Goal: Task Accomplishment & Management: Use online tool/utility

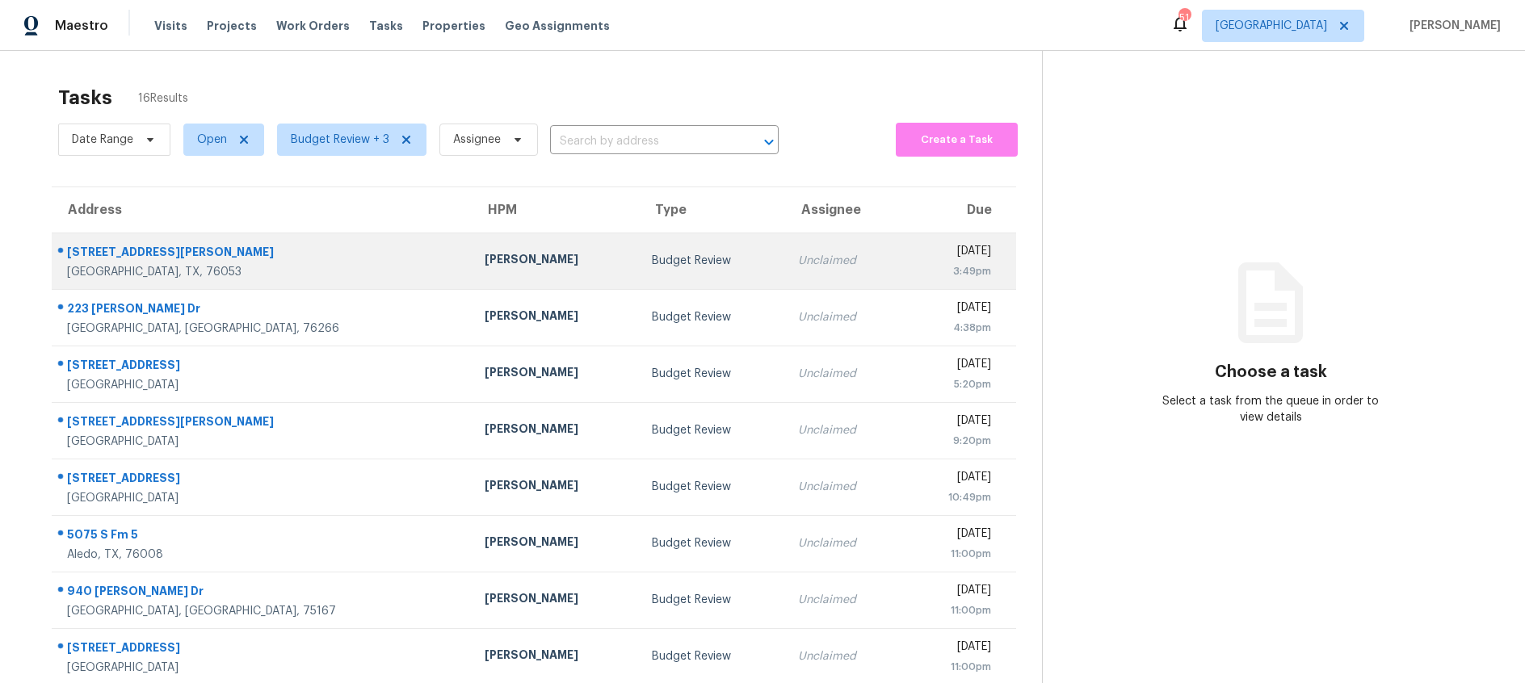
click at [639, 267] on td "Budget Review" at bounding box center [712, 261] width 147 height 57
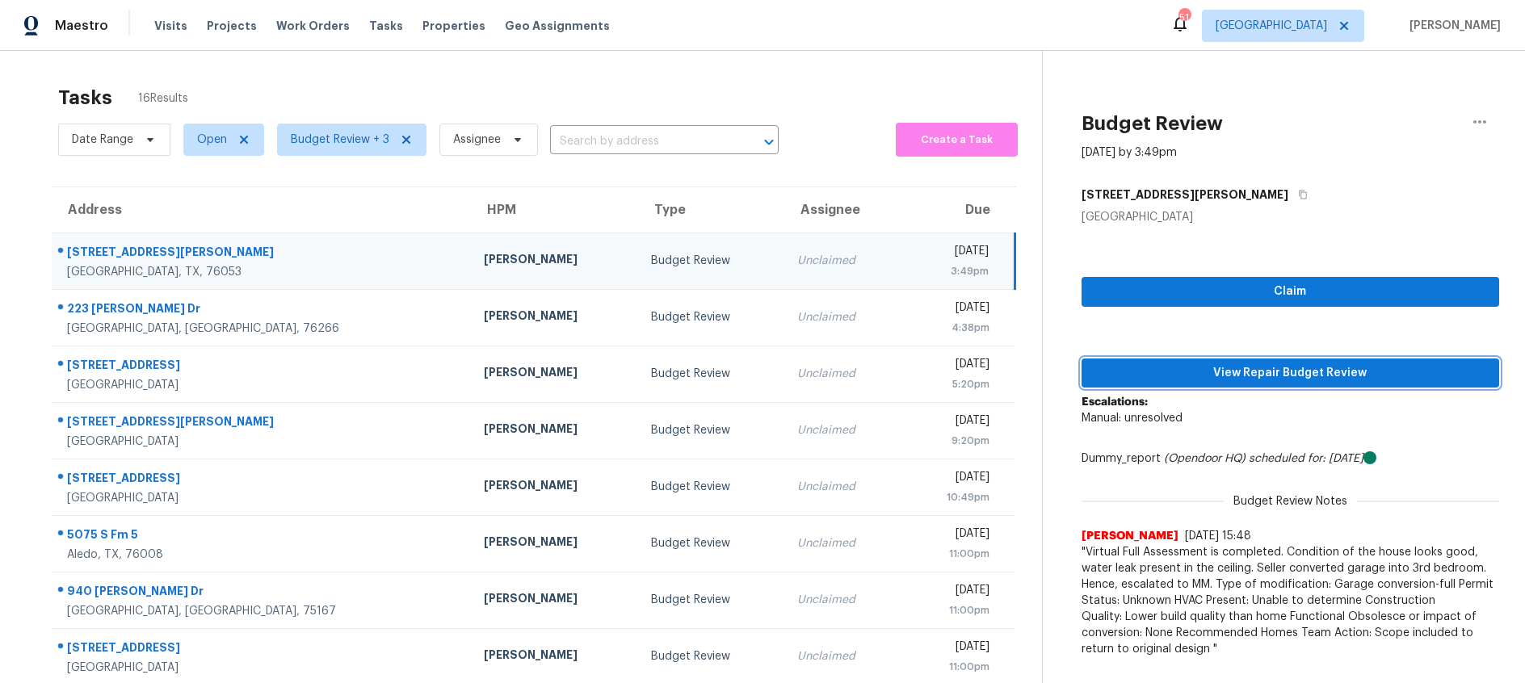
click at [1135, 369] on span "View Repair Budget Review" at bounding box center [1290, 373] width 392 height 20
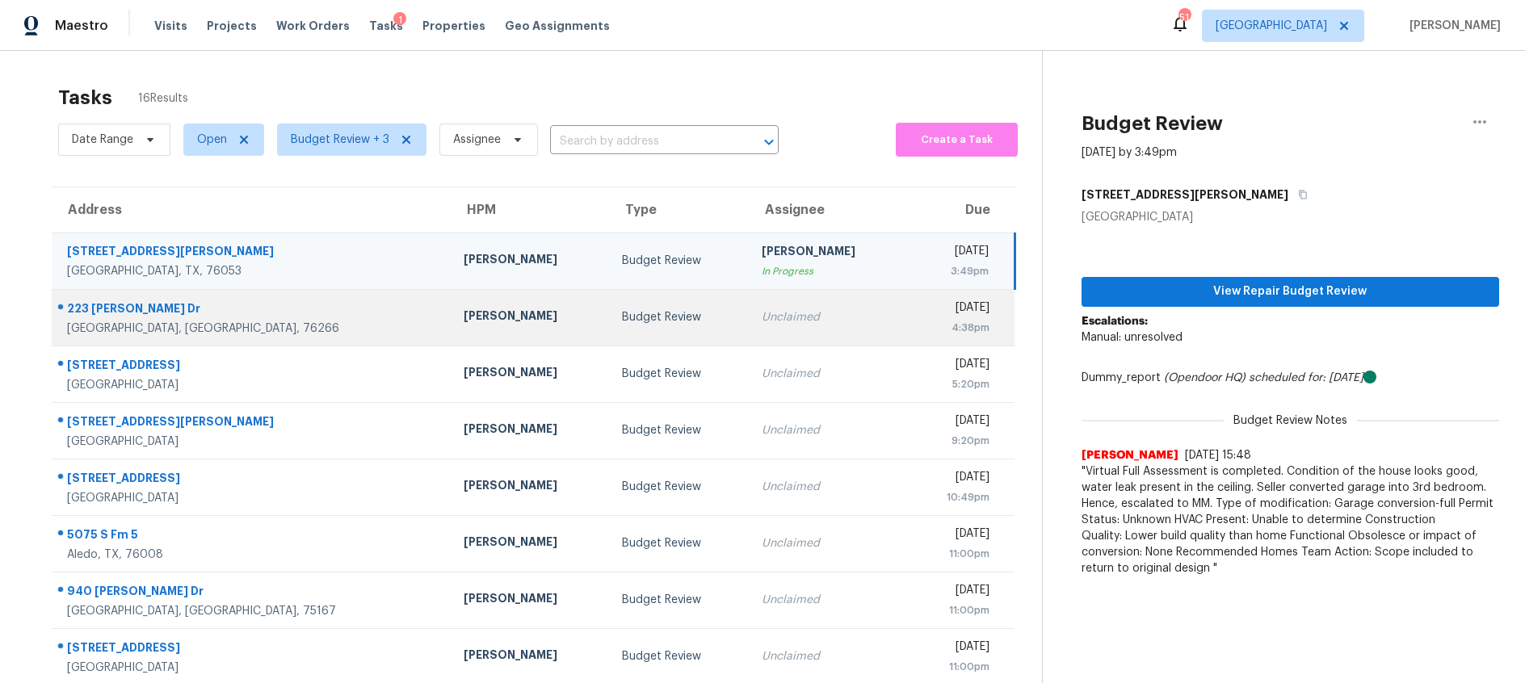
click at [609, 304] on td "Budget Review" at bounding box center [679, 317] width 140 height 57
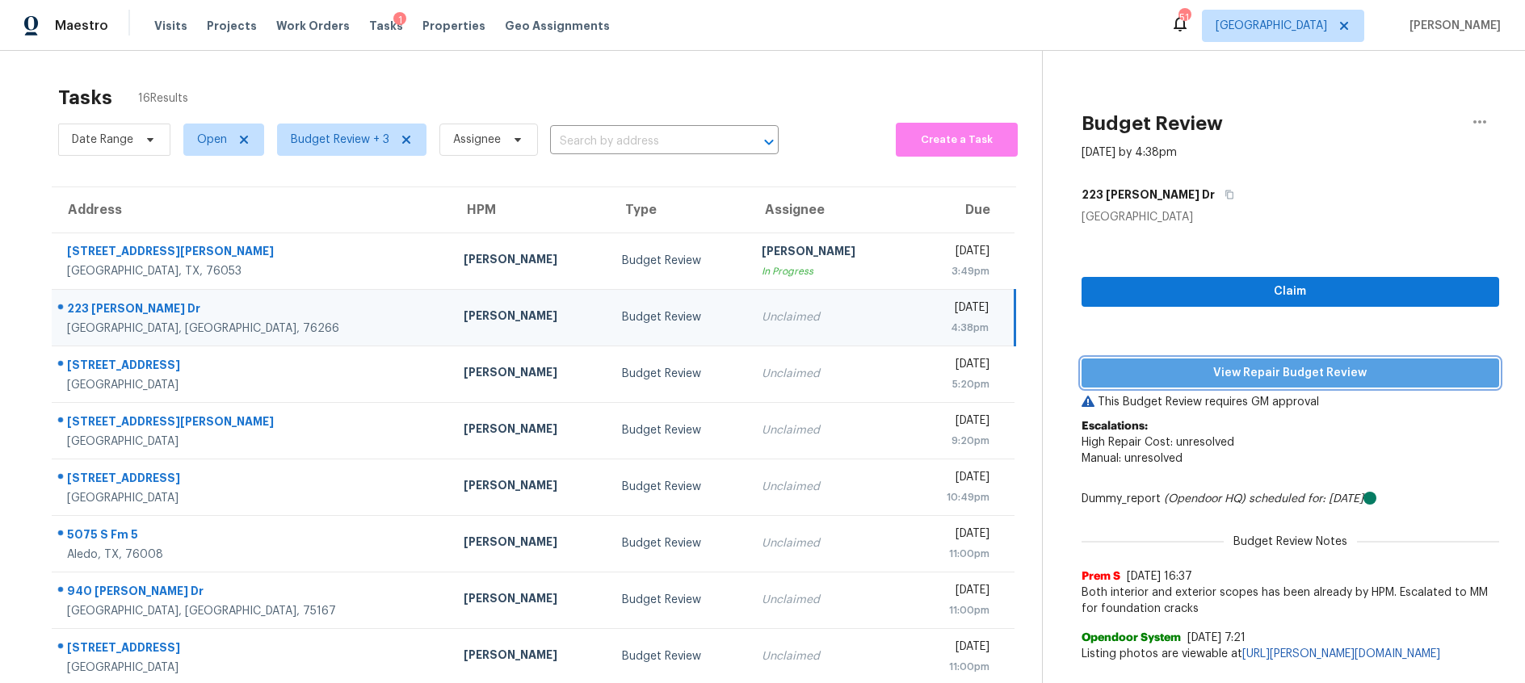
click at [1262, 373] on span "View Repair Budget Review" at bounding box center [1290, 373] width 392 height 20
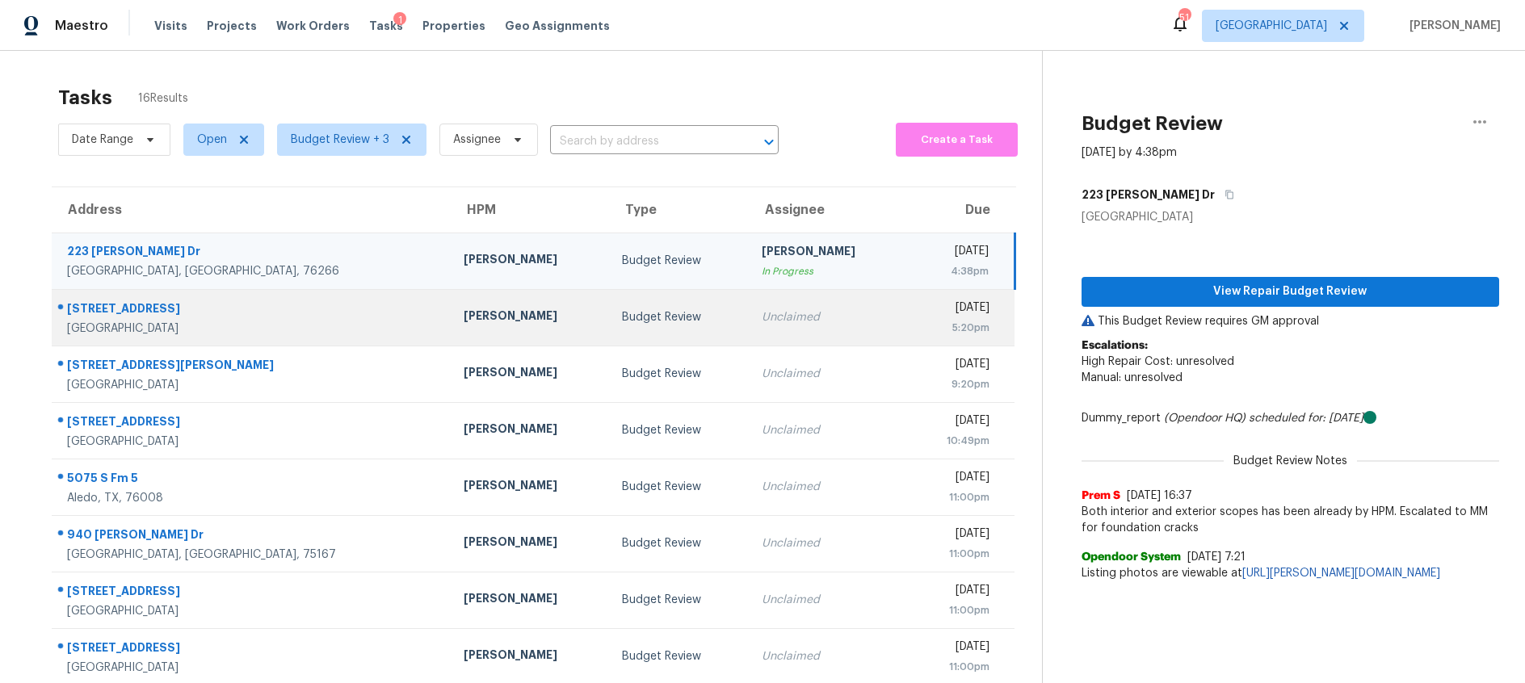
click at [641, 311] on div "Budget Review" at bounding box center [679, 317] width 114 height 16
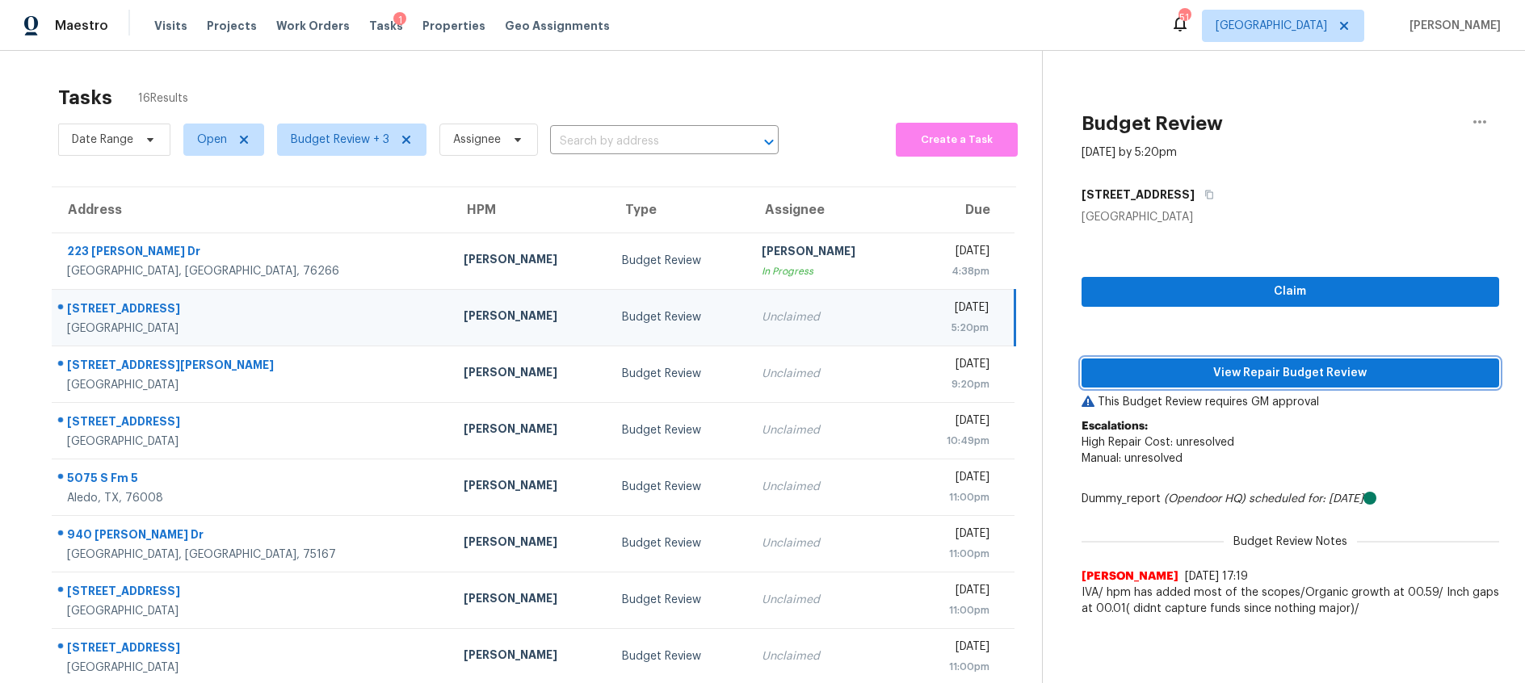
click at [1156, 371] on span "View Repair Budget Review" at bounding box center [1290, 373] width 392 height 20
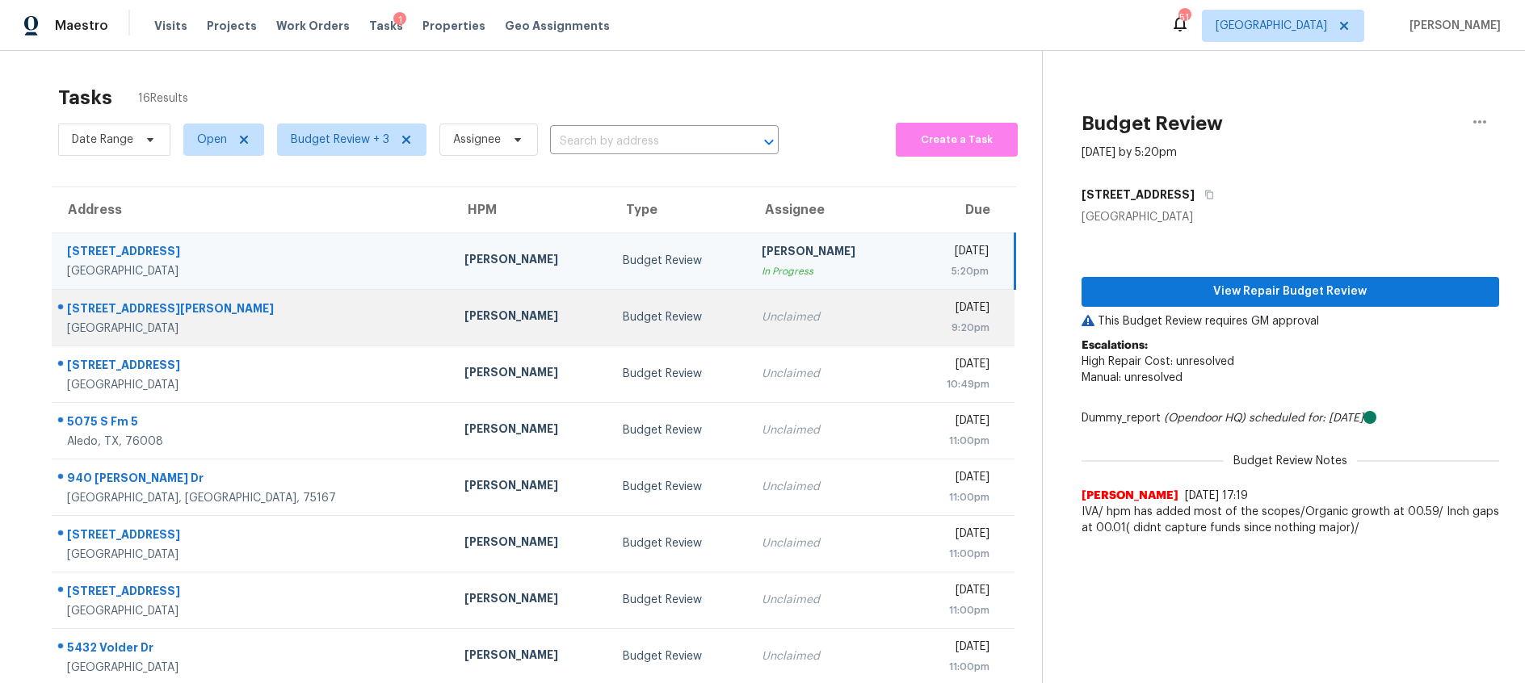
click at [657, 321] on div "Budget Review" at bounding box center [679, 317] width 113 height 16
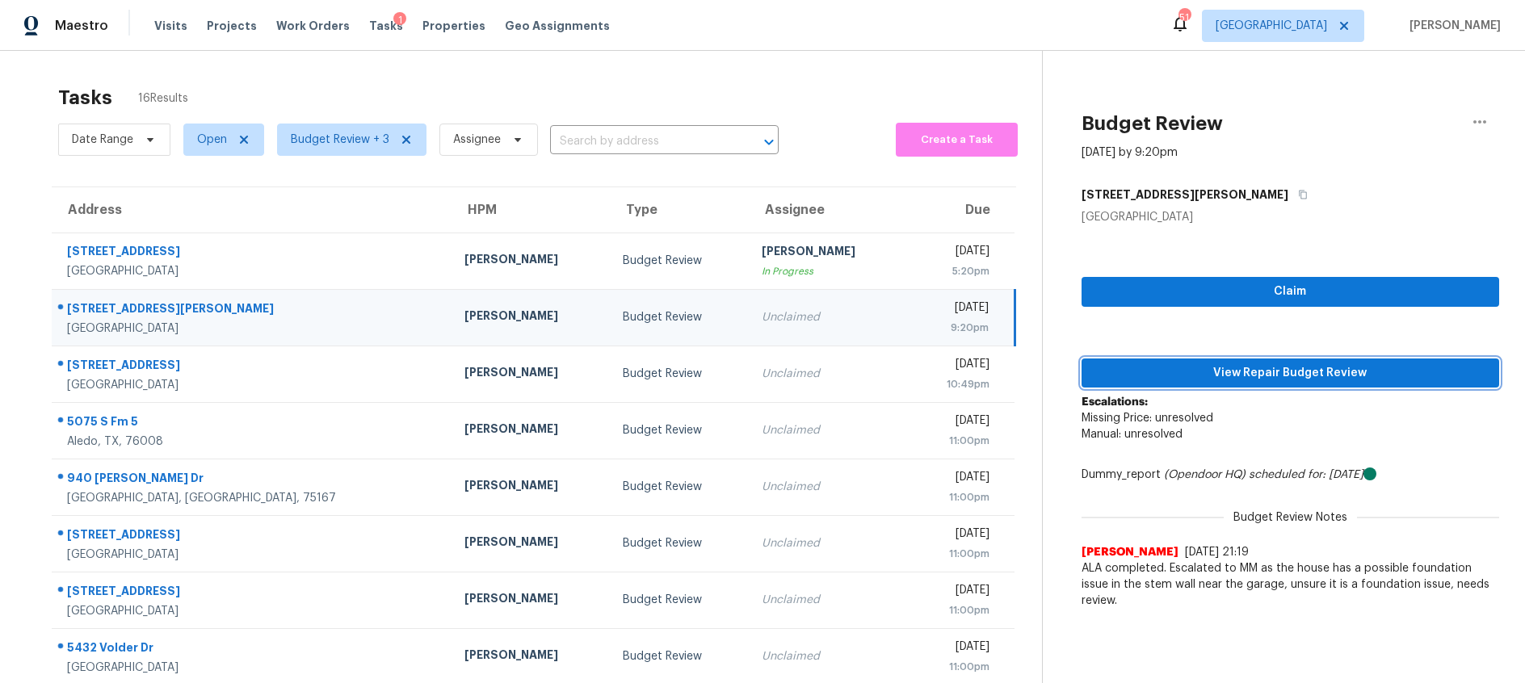
click at [1198, 368] on span "View Repair Budget Review" at bounding box center [1290, 373] width 392 height 20
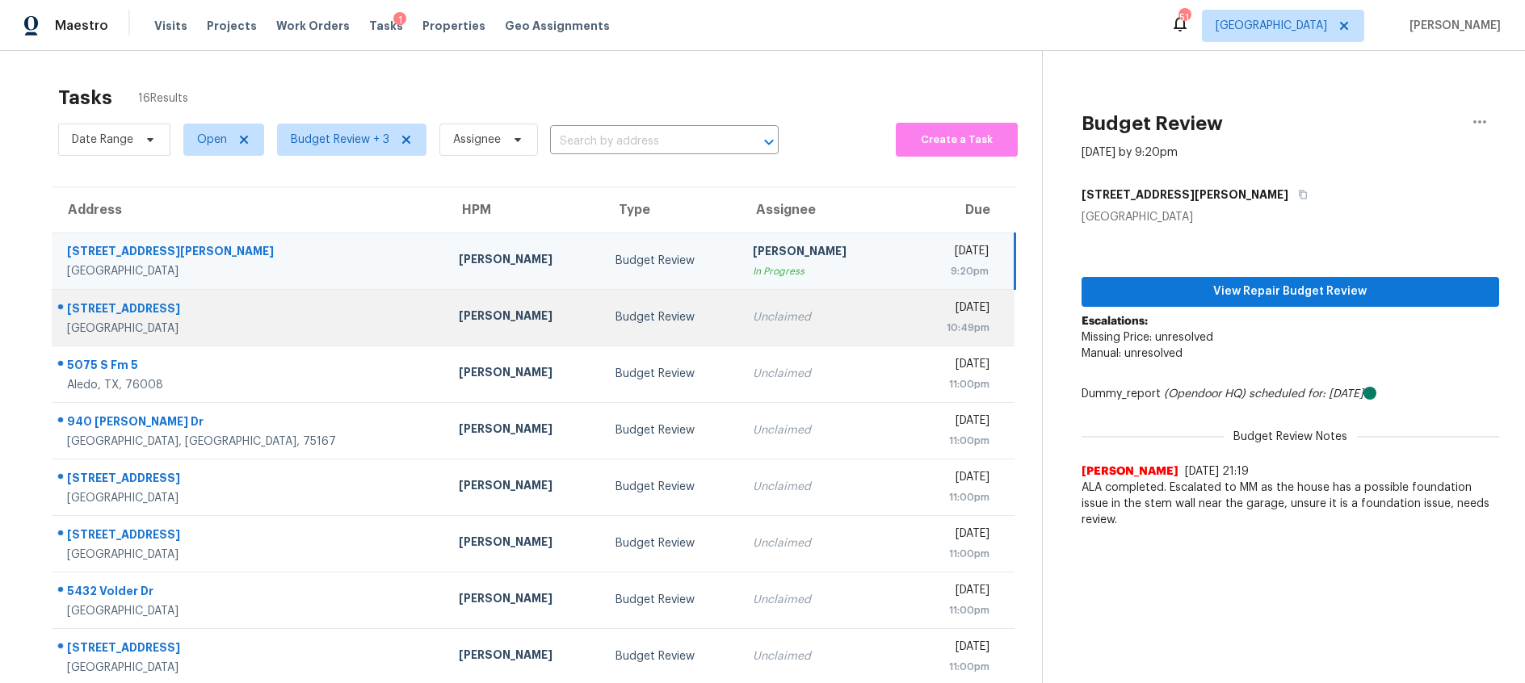
click at [633, 337] on td "Budget Review" at bounding box center [670, 317] width 137 height 57
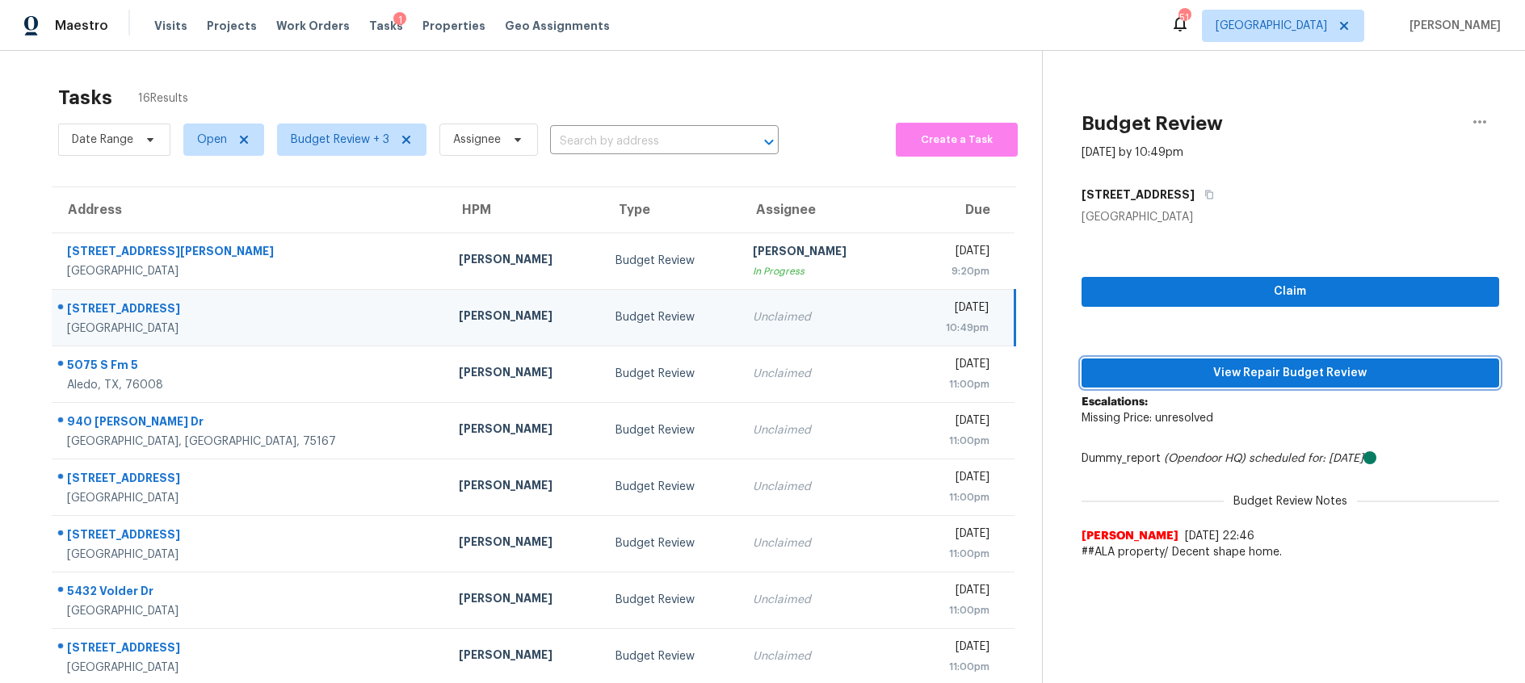
click at [1186, 373] on span "View Repair Budget Review" at bounding box center [1290, 373] width 392 height 20
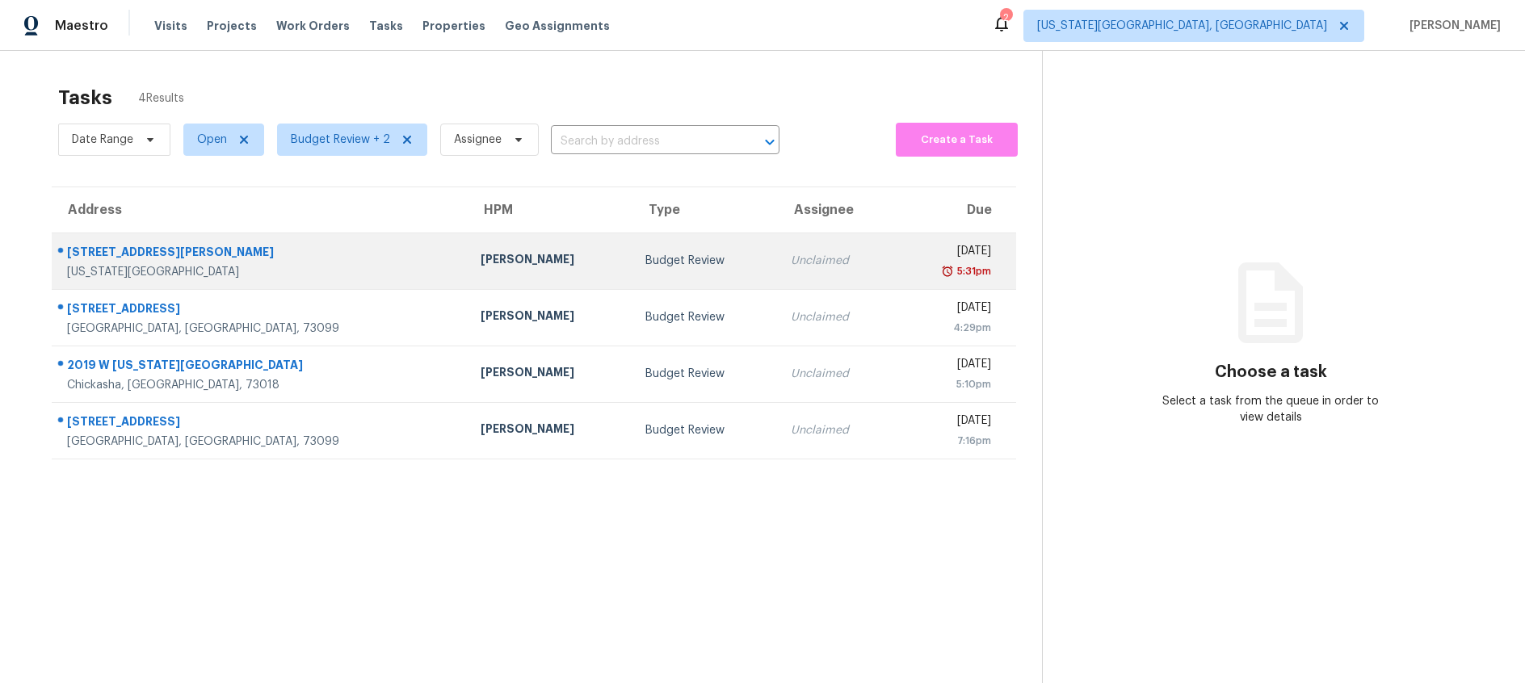
click at [778, 257] on td "Unclaimed" at bounding box center [836, 261] width 116 height 57
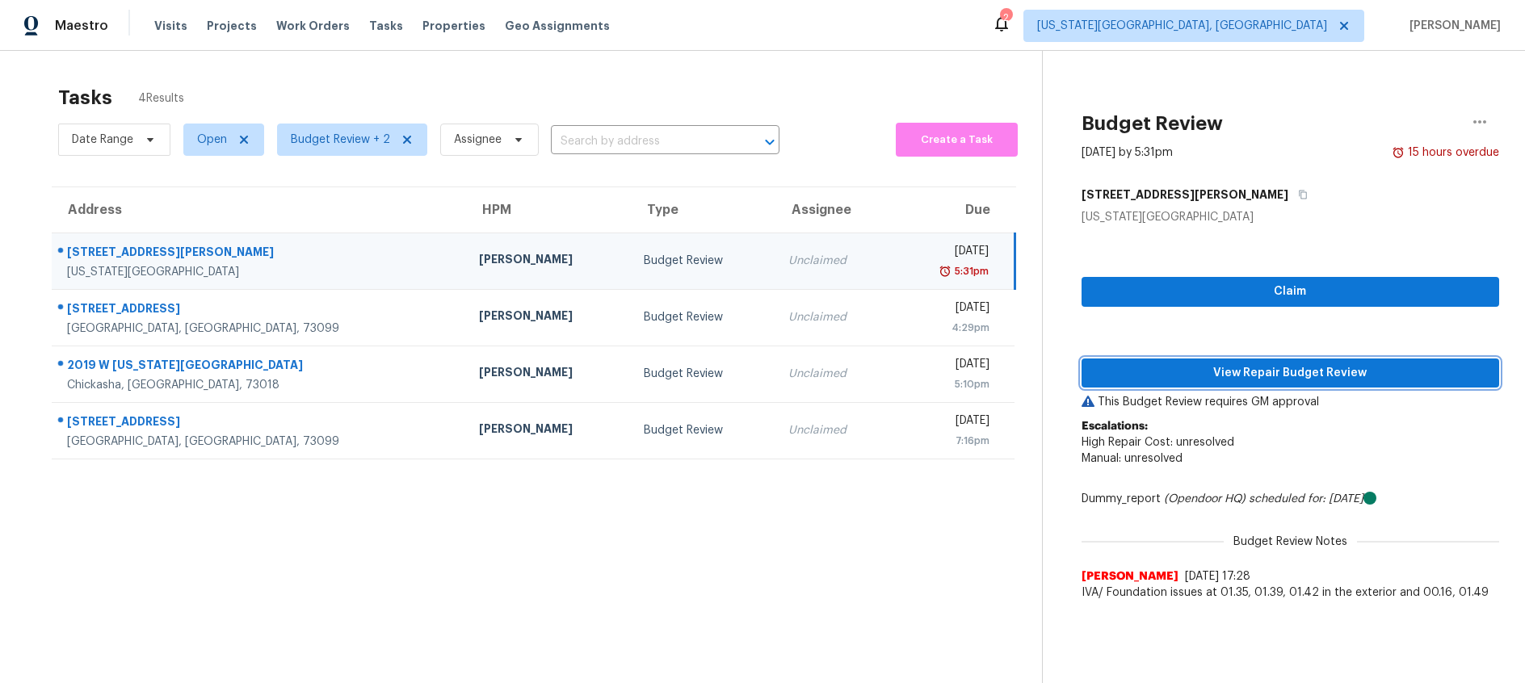
click at [1286, 371] on span "View Repair Budget Review" at bounding box center [1290, 373] width 392 height 20
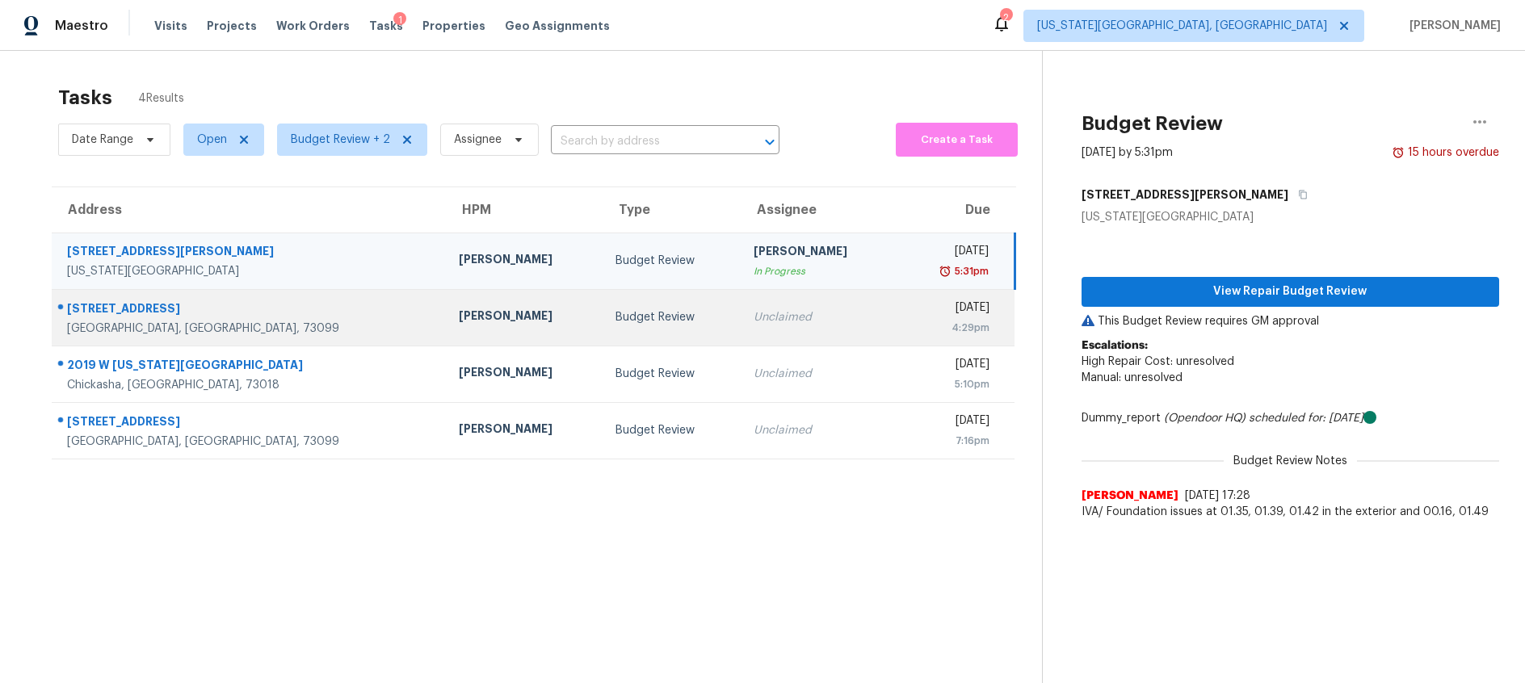
click at [753, 324] on div "Unclaimed" at bounding box center [818, 317] width 131 height 16
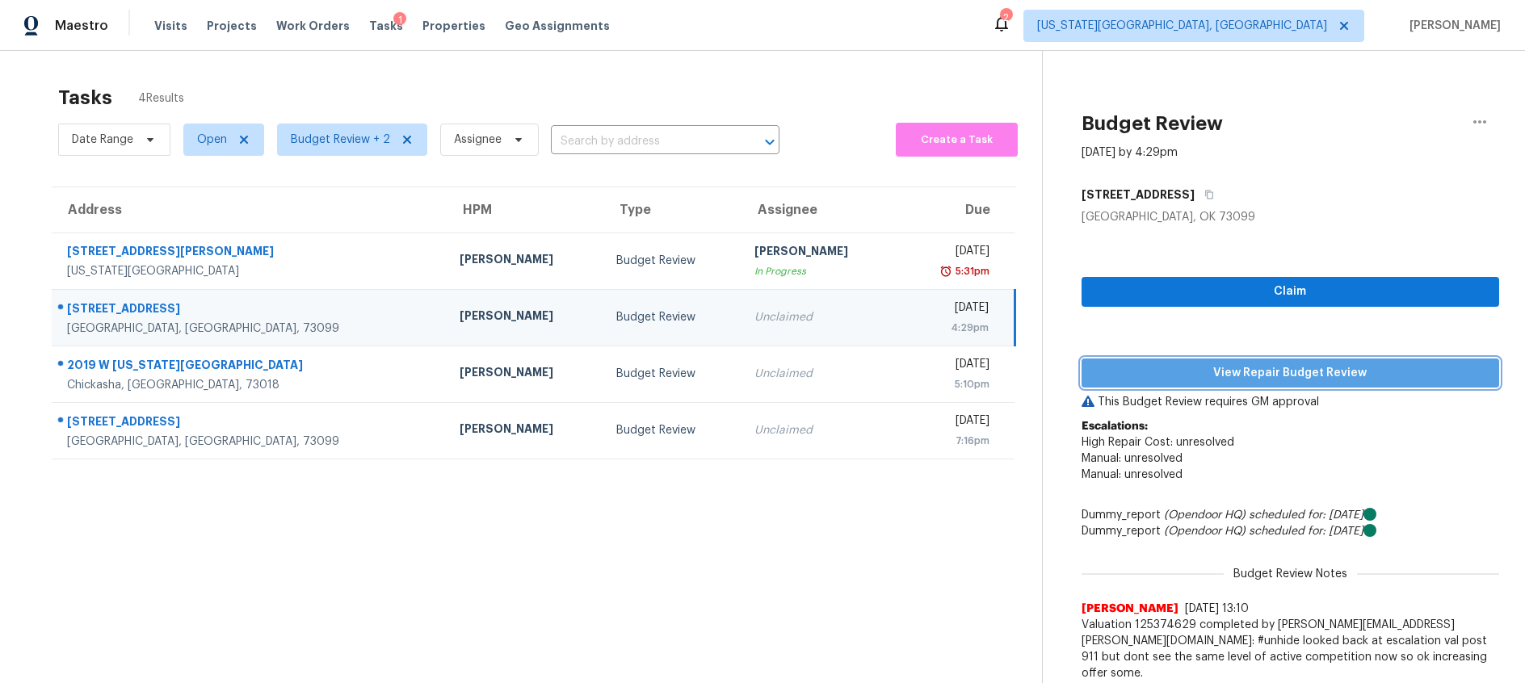
click at [1298, 369] on span "View Repair Budget Review" at bounding box center [1290, 373] width 392 height 20
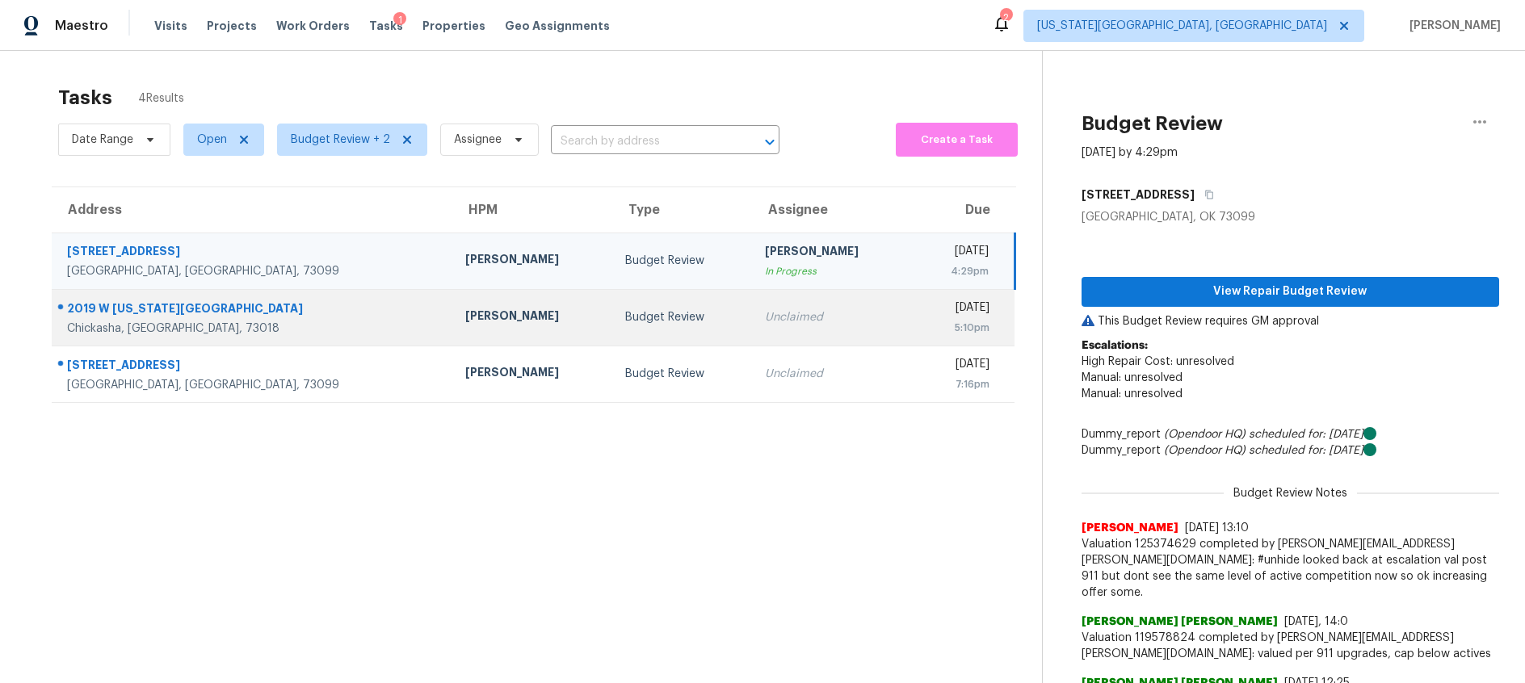
click at [625, 318] on div "Budget Review" at bounding box center [682, 317] width 114 height 16
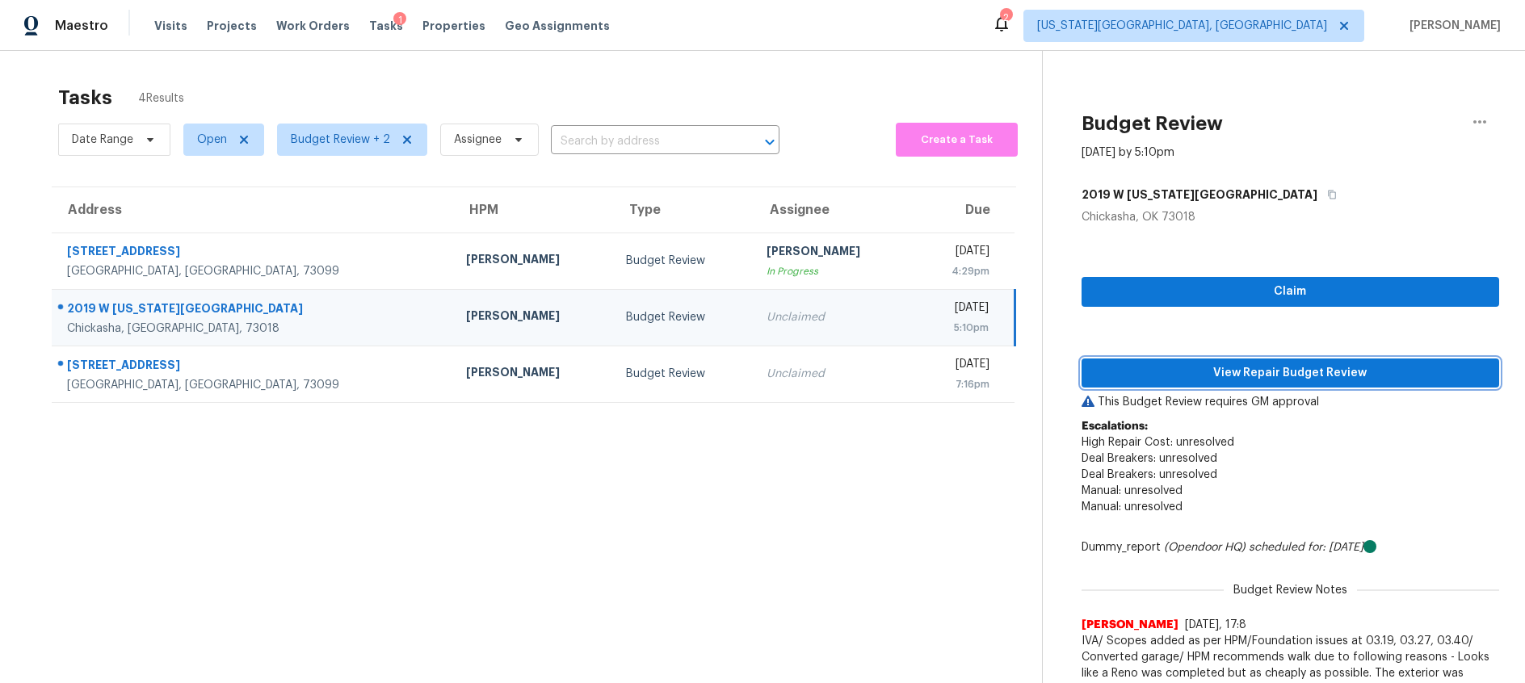
click at [1183, 374] on span "View Repair Budget Review" at bounding box center [1290, 373] width 392 height 20
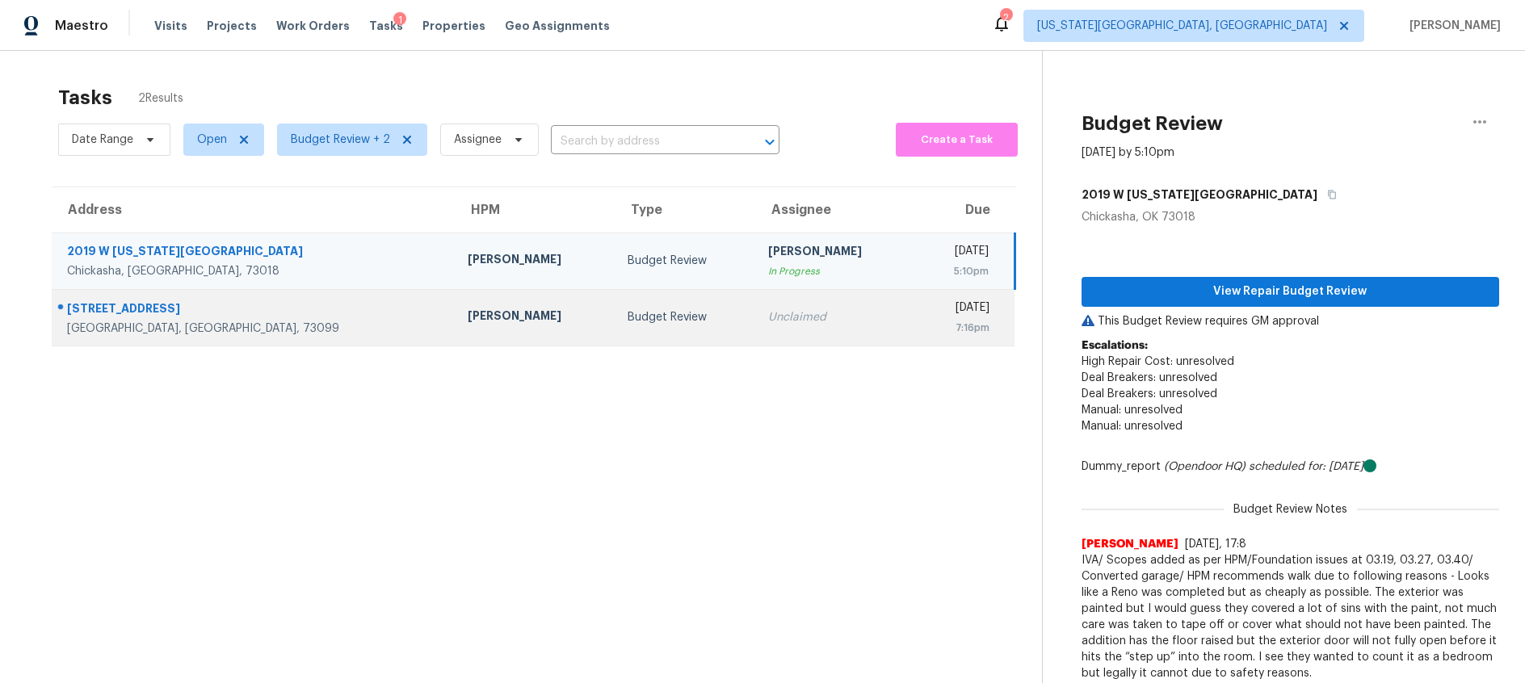
click at [455, 308] on td "Jason Leeth" at bounding box center [535, 317] width 160 height 57
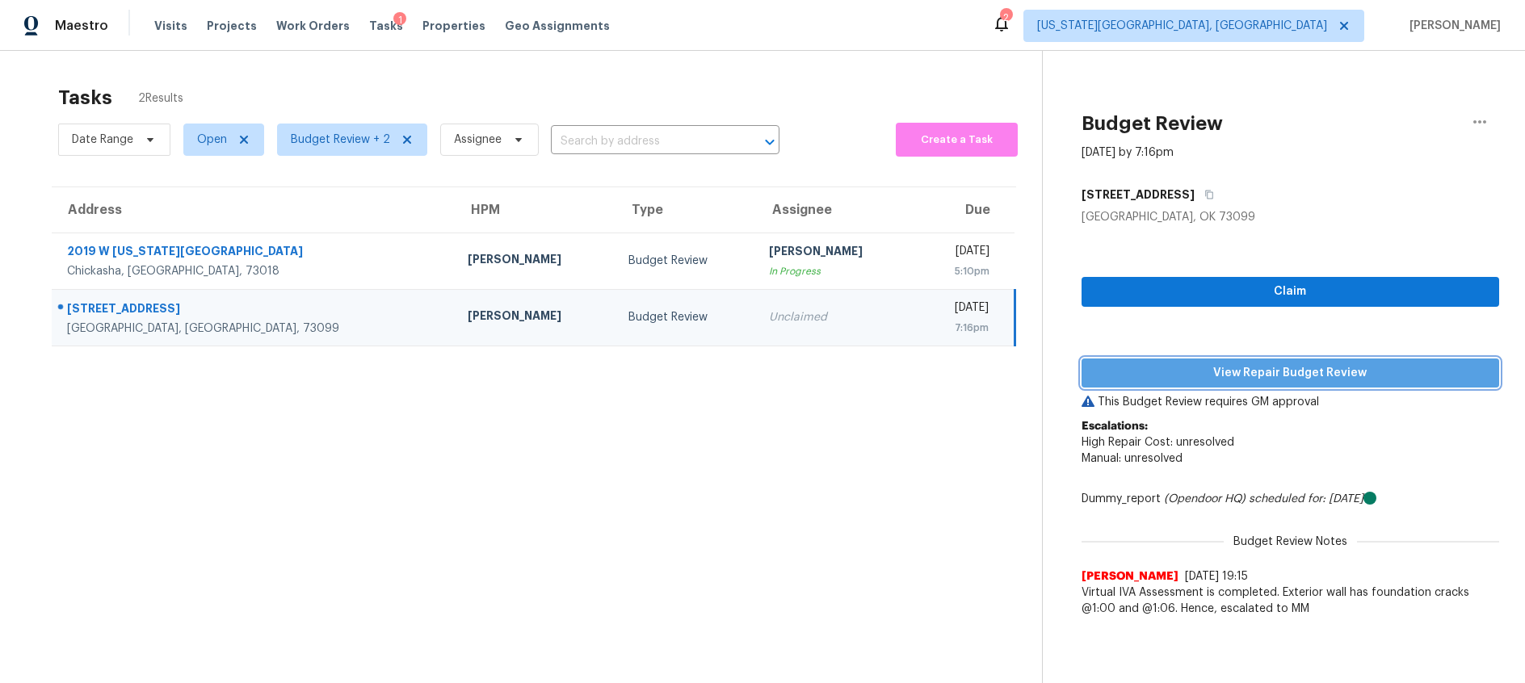
click at [1281, 367] on span "View Repair Budget Review" at bounding box center [1290, 373] width 392 height 20
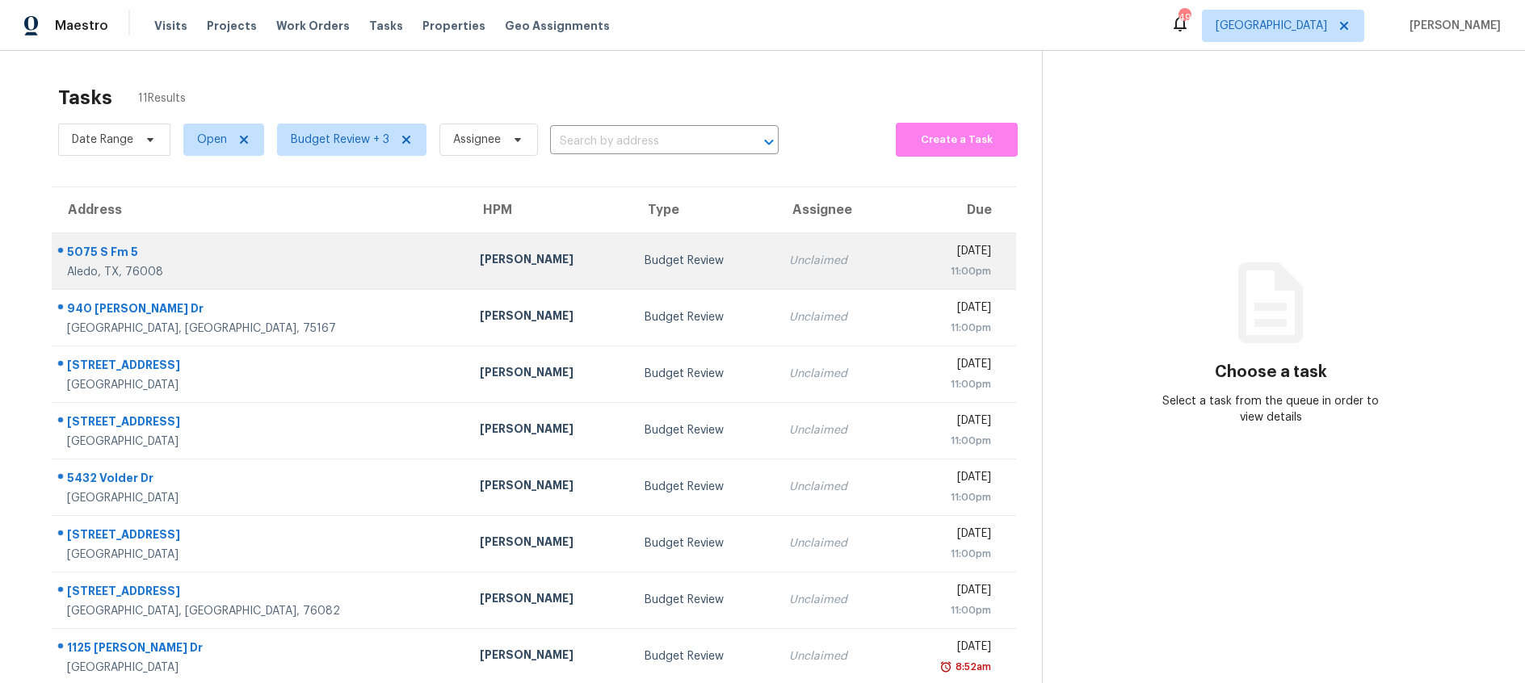
click at [644, 262] on div "Budget Review" at bounding box center [703, 261] width 119 height 16
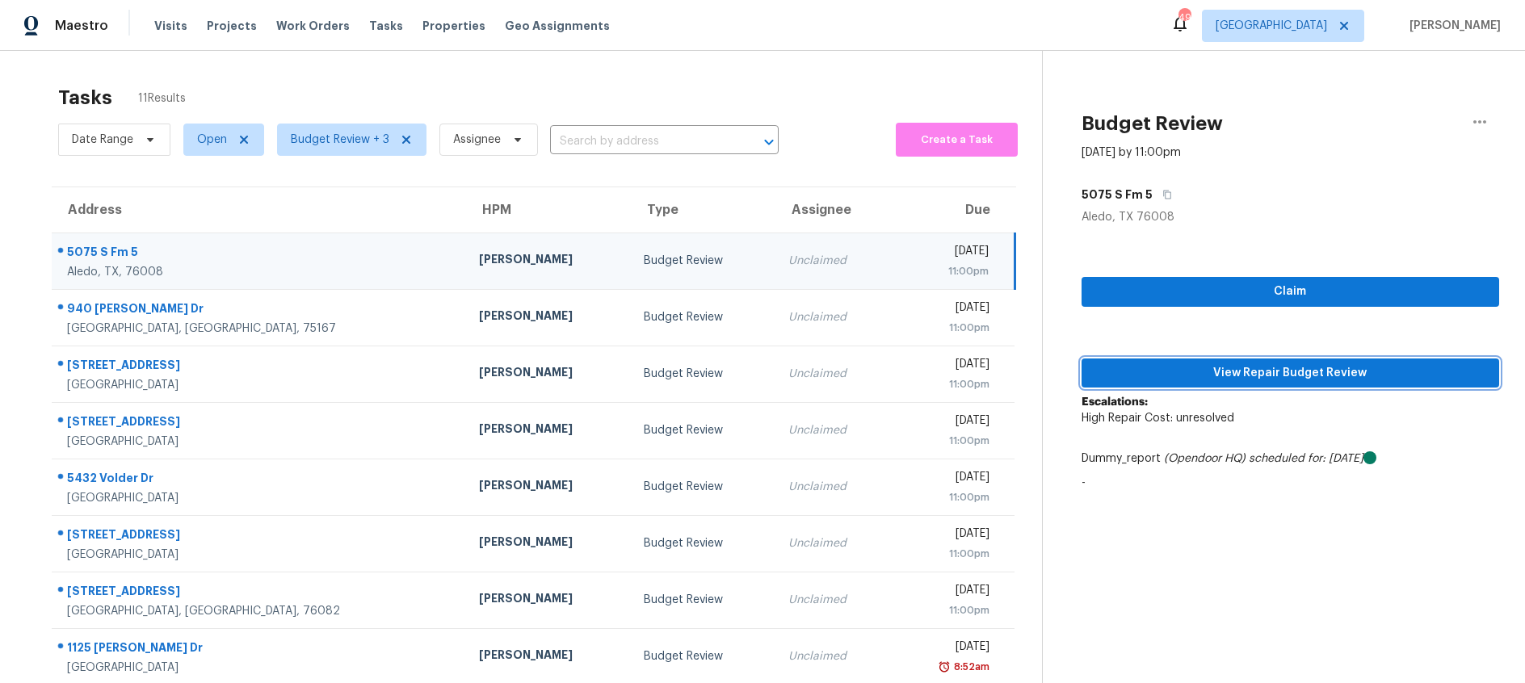
click at [1238, 373] on span "View Repair Budget Review" at bounding box center [1290, 373] width 392 height 20
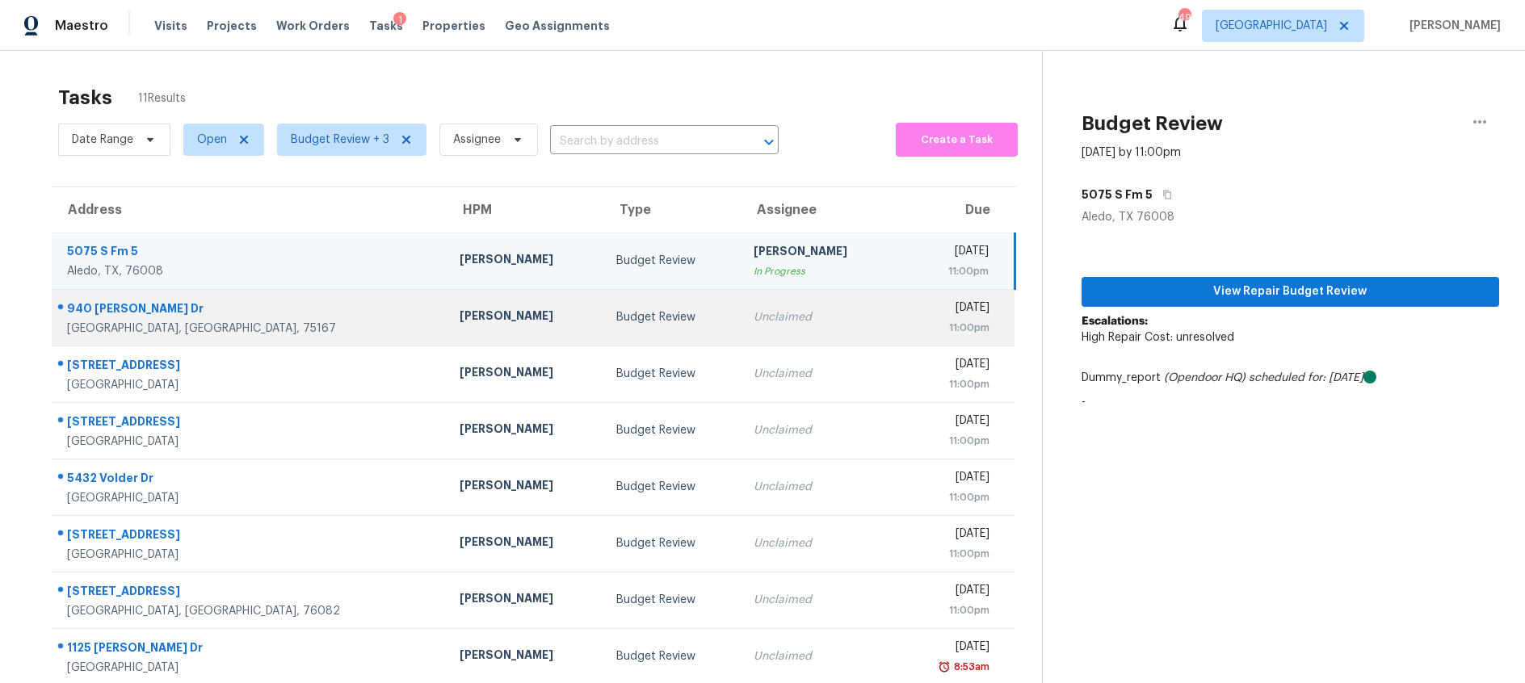
click at [616, 313] on div "Budget Review" at bounding box center [671, 317] width 111 height 16
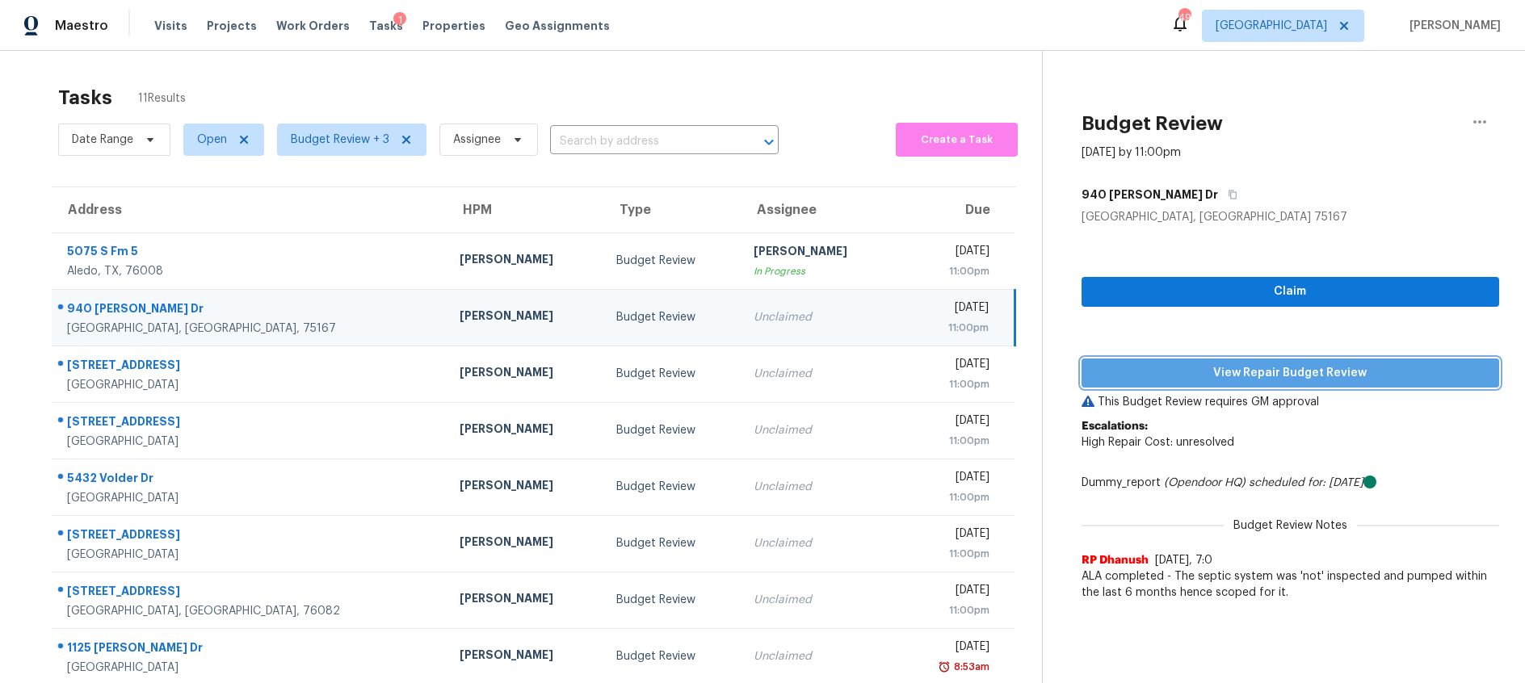
click at [1228, 375] on span "View Repair Budget Review" at bounding box center [1290, 373] width 392 height 20
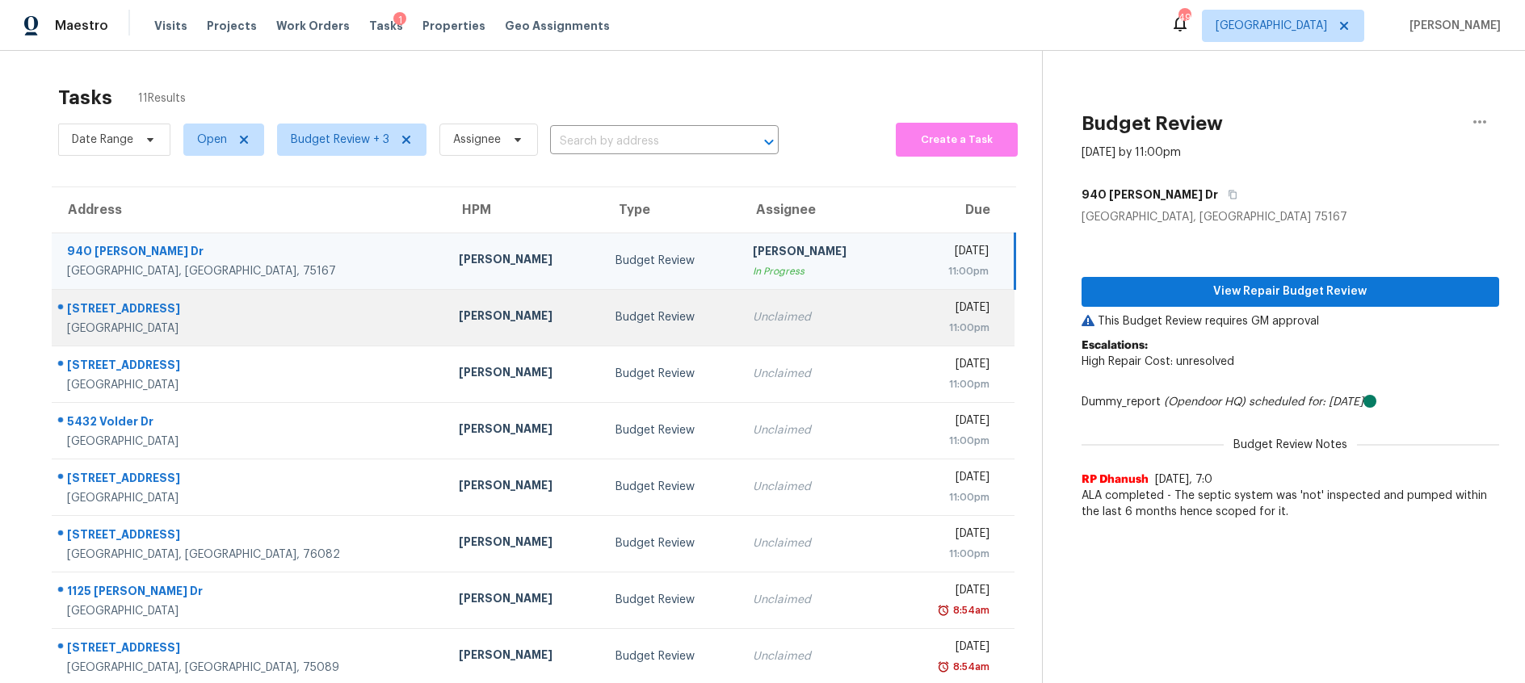
click at [665, 326] on td "Budget Review" at bounding box center [670, 317] width 137 height 57
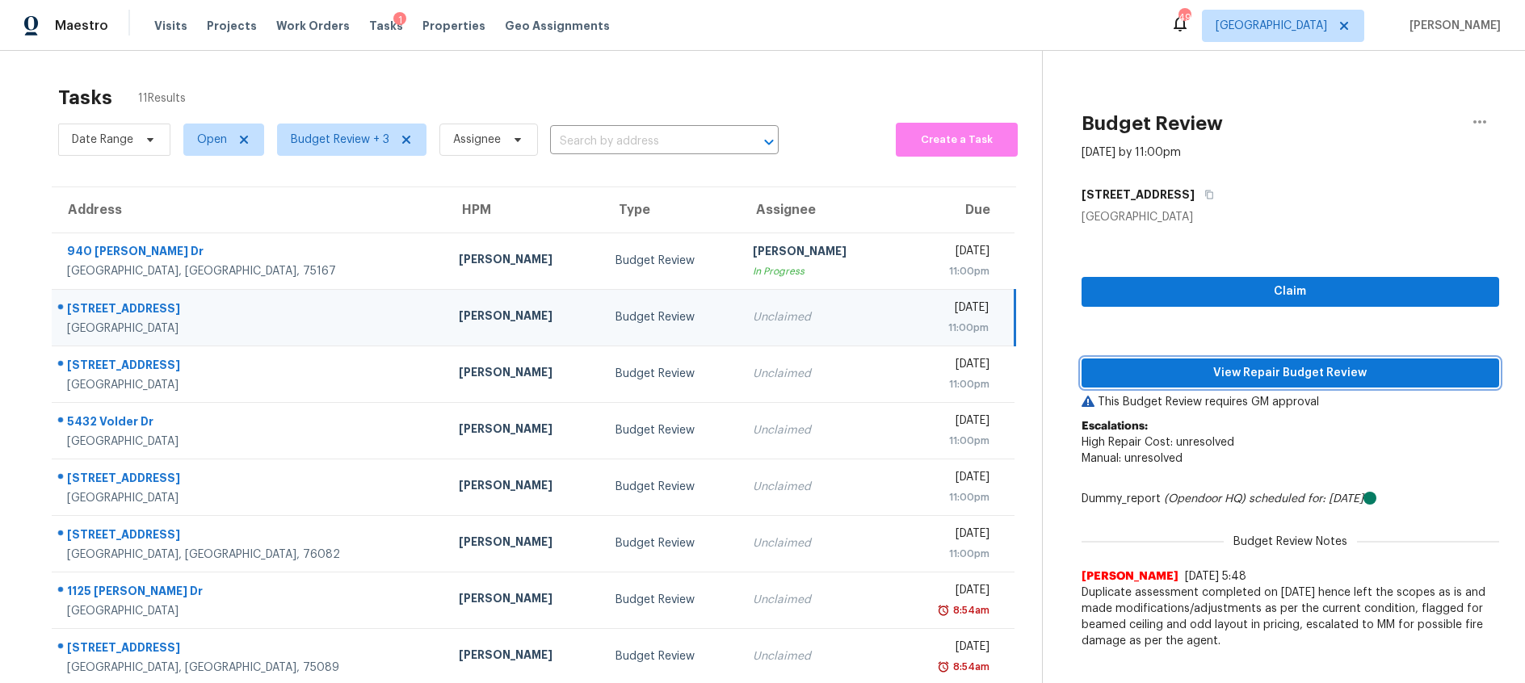
click at [1213, 371] on span "View Repair Budget Review" at bounding box center [1290, 373] width 392 height 20
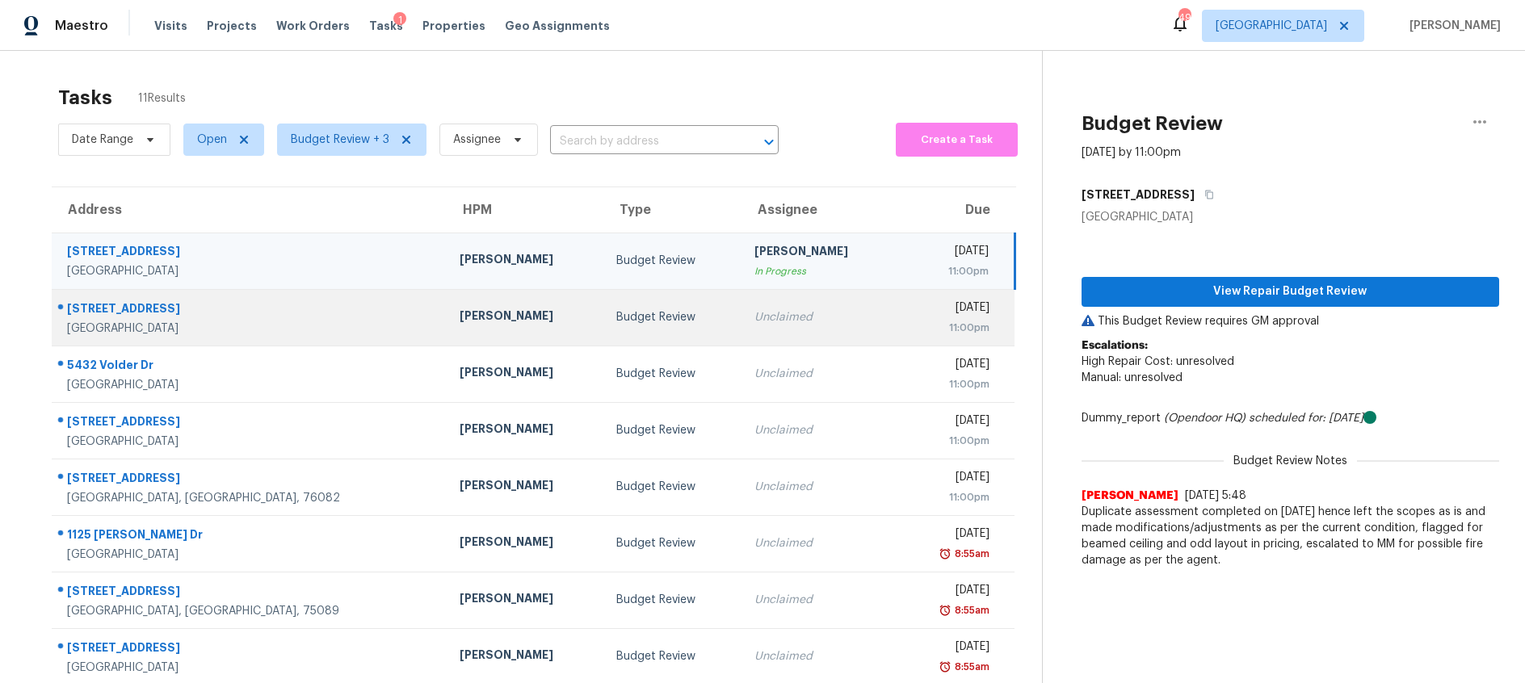
click at [619, 308] on td "Budget Review" at bounding box center [671, 317] width 137 height 57
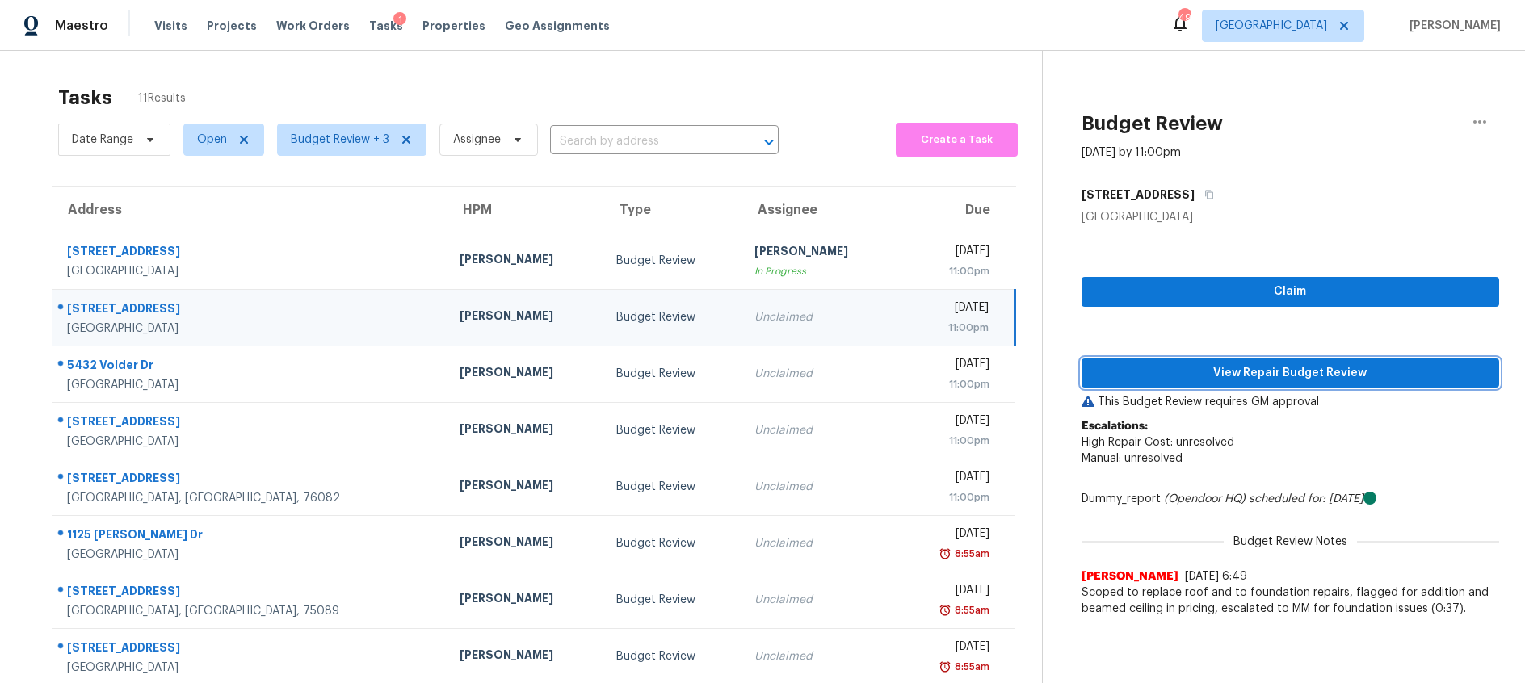
click at [1248, 376] on span "View Repair Budget Review" at bounding box center [1290, 373] width 392 height 20
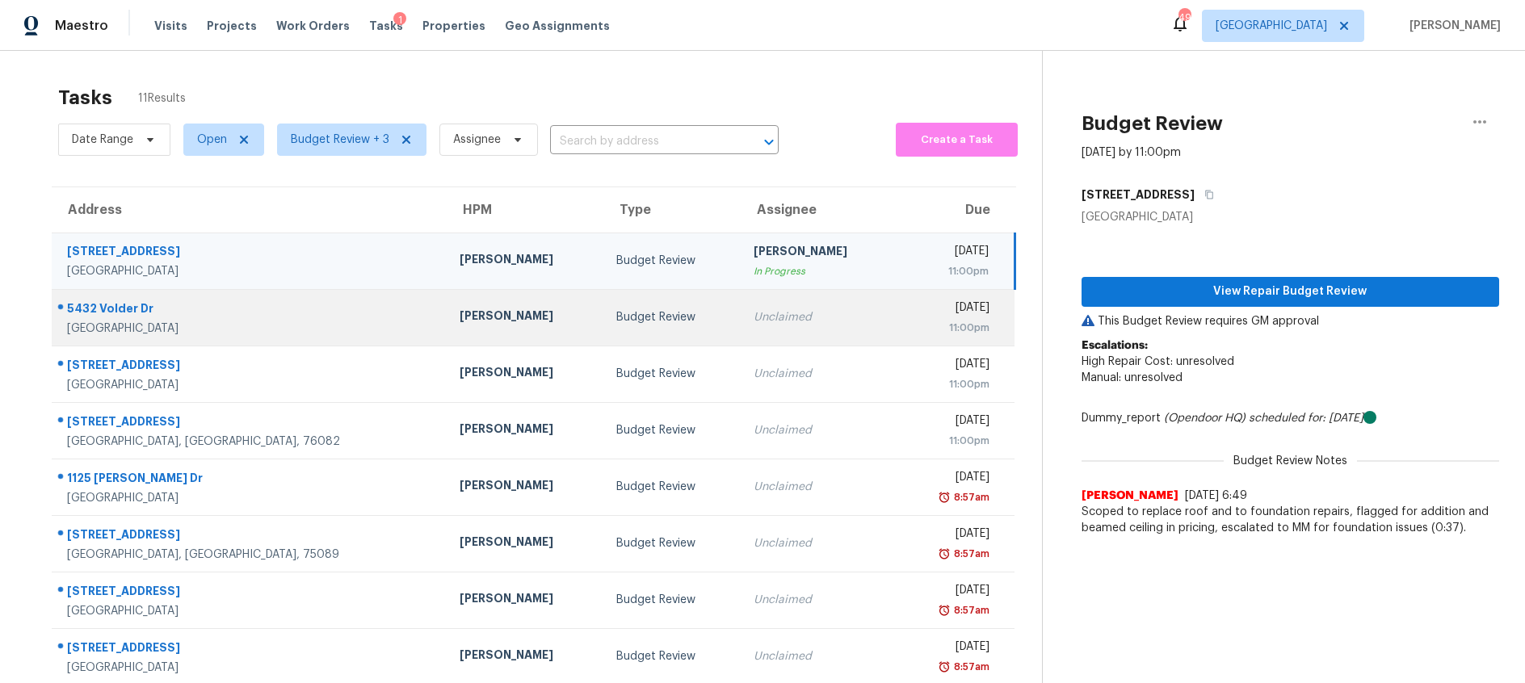
click at [753, 317] on div "Unclaimed" at bounding box center [818, 317] width 131 height 16
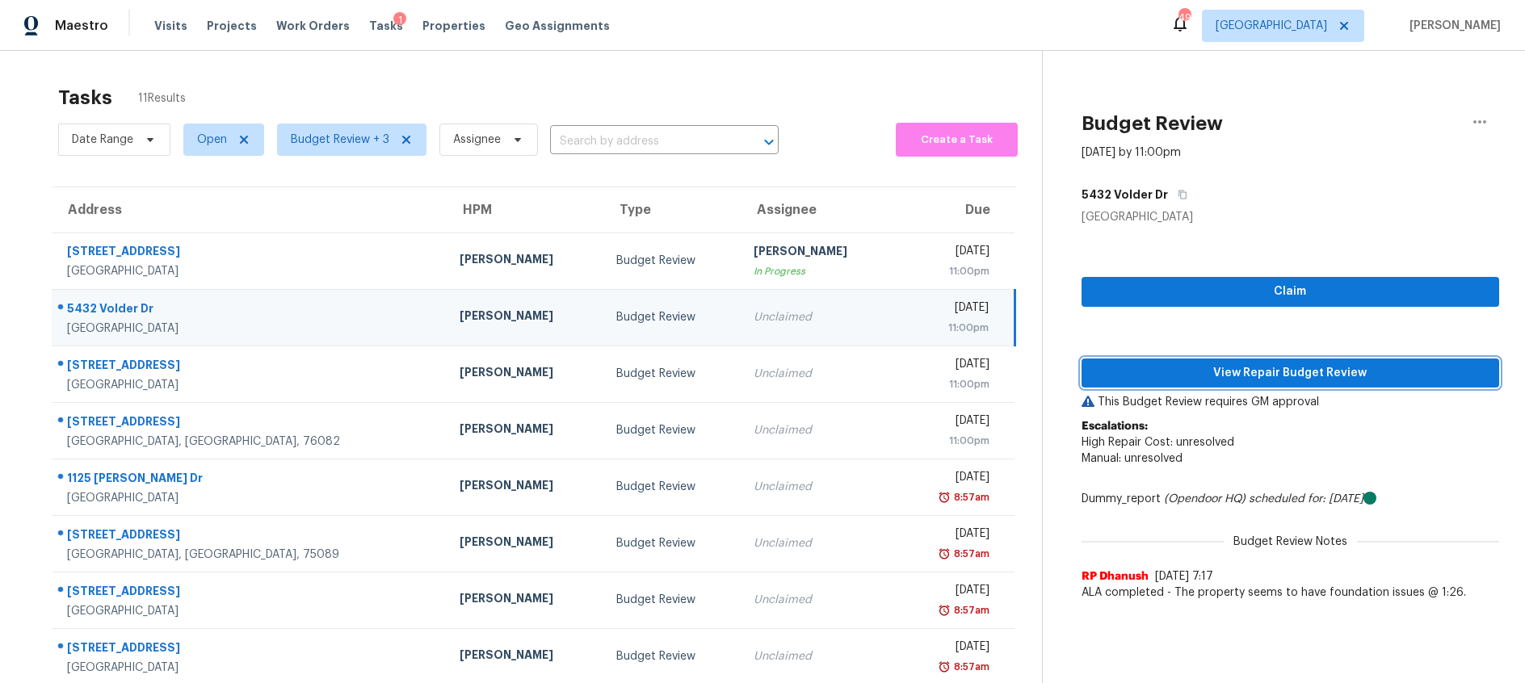
click at [1303, 373] on span "View Repair Budget Review" at bounding box center [1290, 373] width 392 height 20
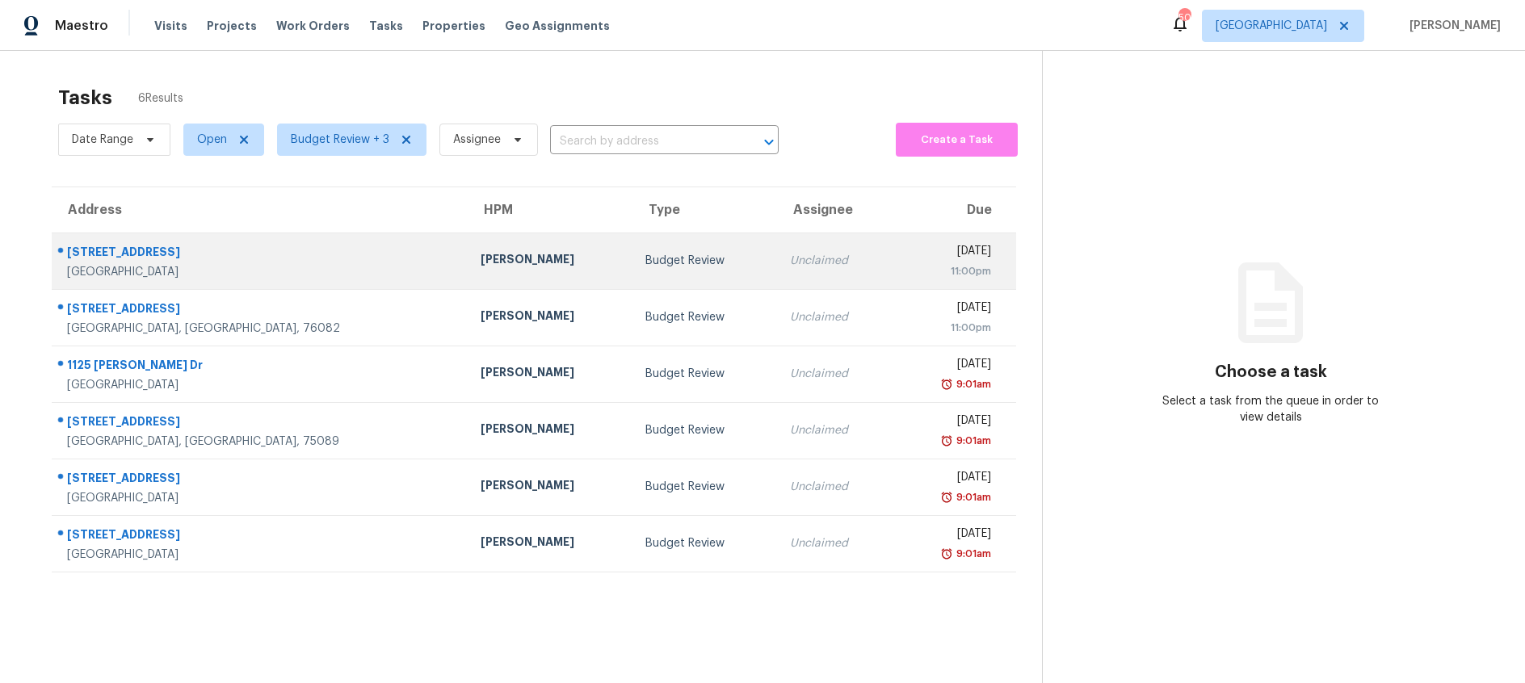
click at [632, 273] on td "Budget Review" at bounding box center [704, 261] width 145 height 57
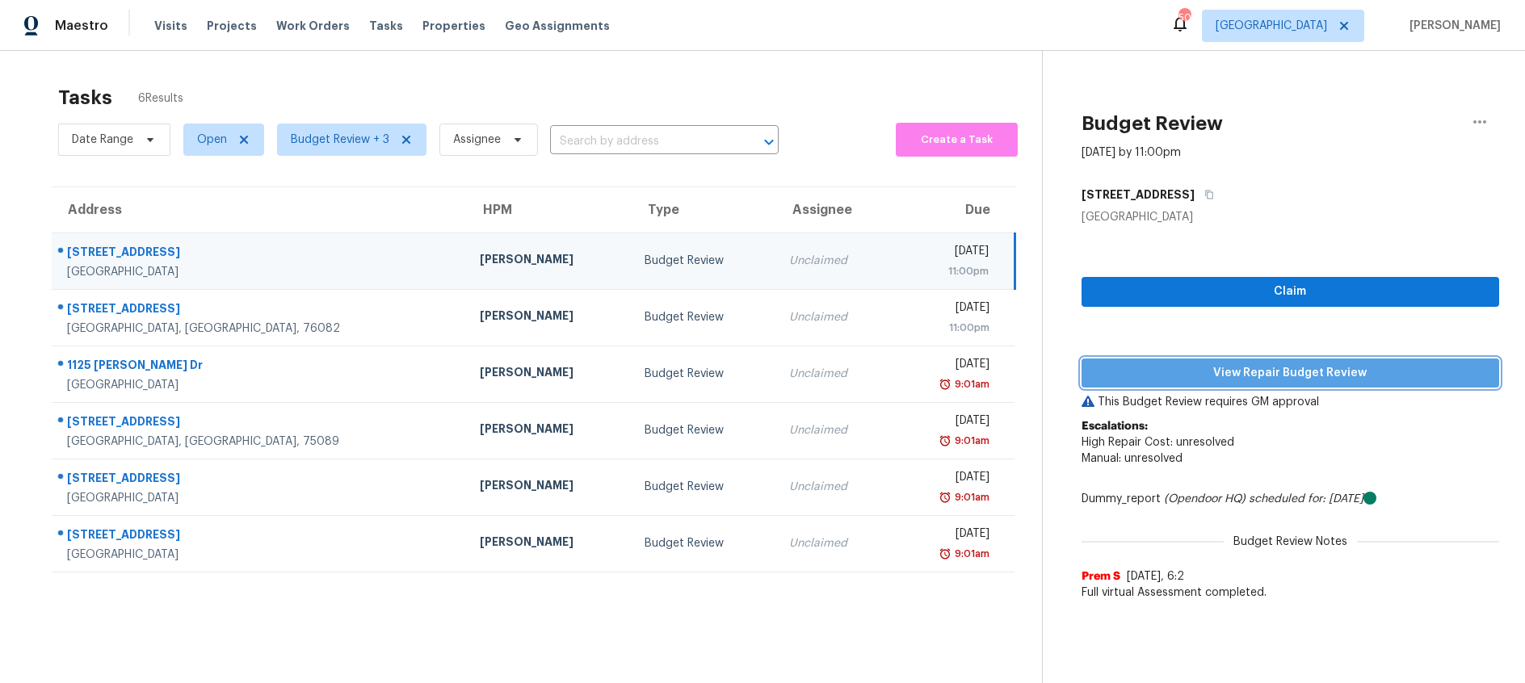
click at [1330, 374] on span "View Repair Budget Review" at bounding box center [1290, 373] width 392 height 20
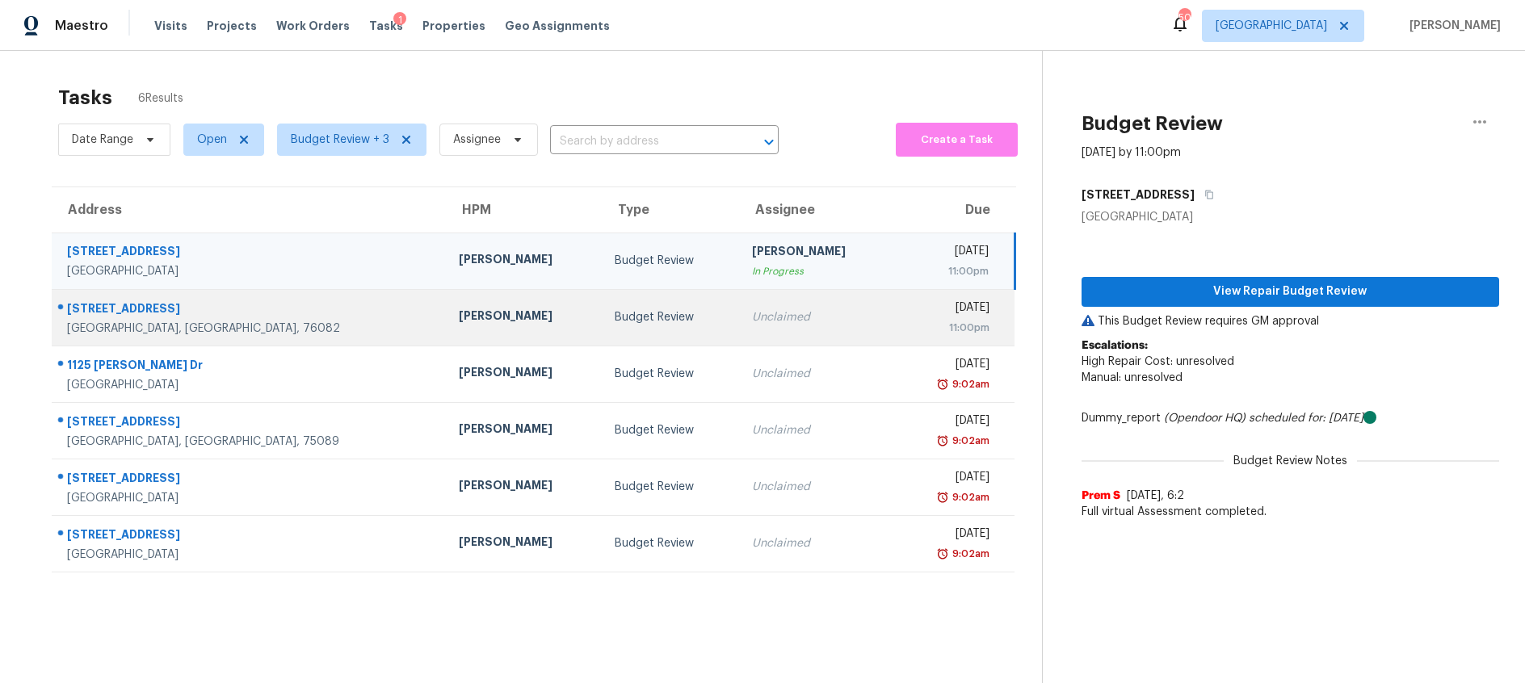
click at [615, 314] on div "Budget Review" at bounding box center [670, 317] width 111 height 16
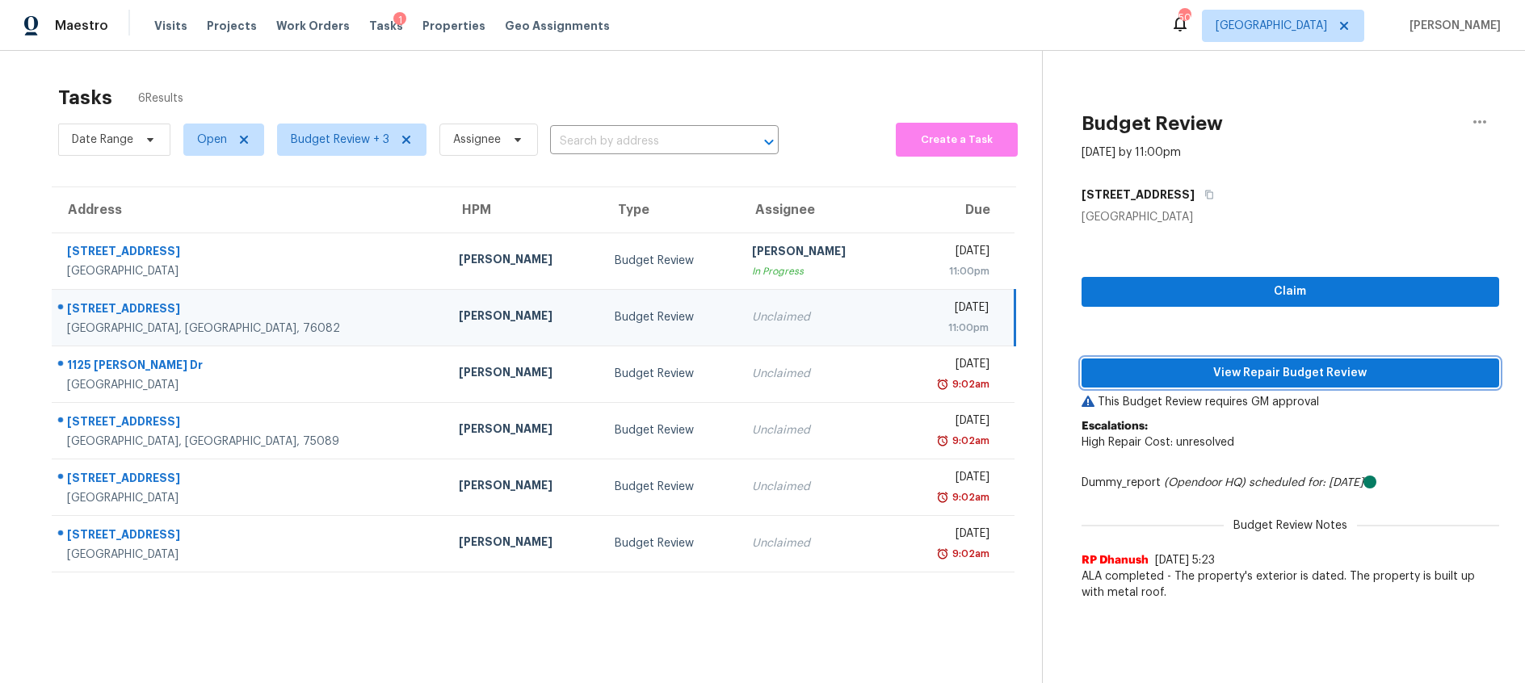
click at [1146, 382] on span "View Repair Budget Review" at bounding box center [1290, 373] width 392 height 20
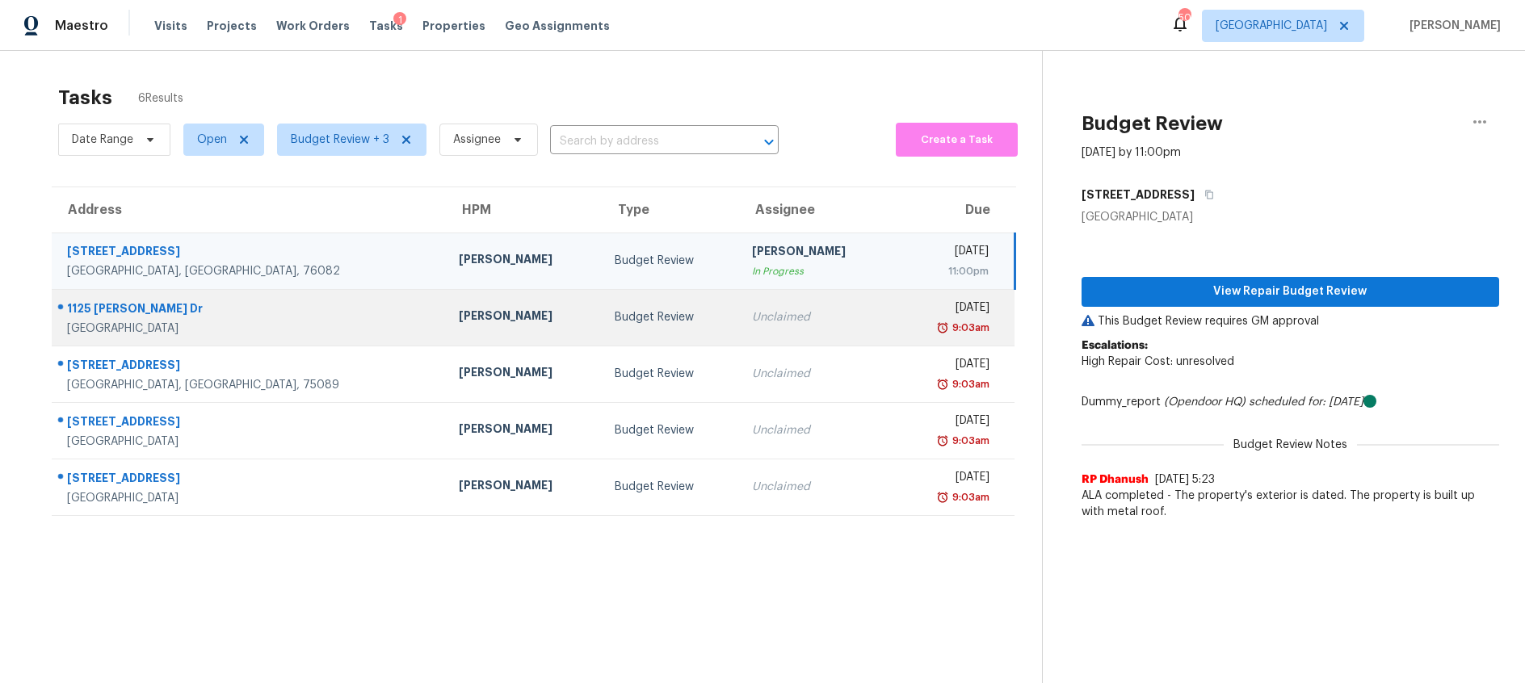
click at [615, 324] on div "Budget Review" at bounding box center [670, 317] width 111 height 16
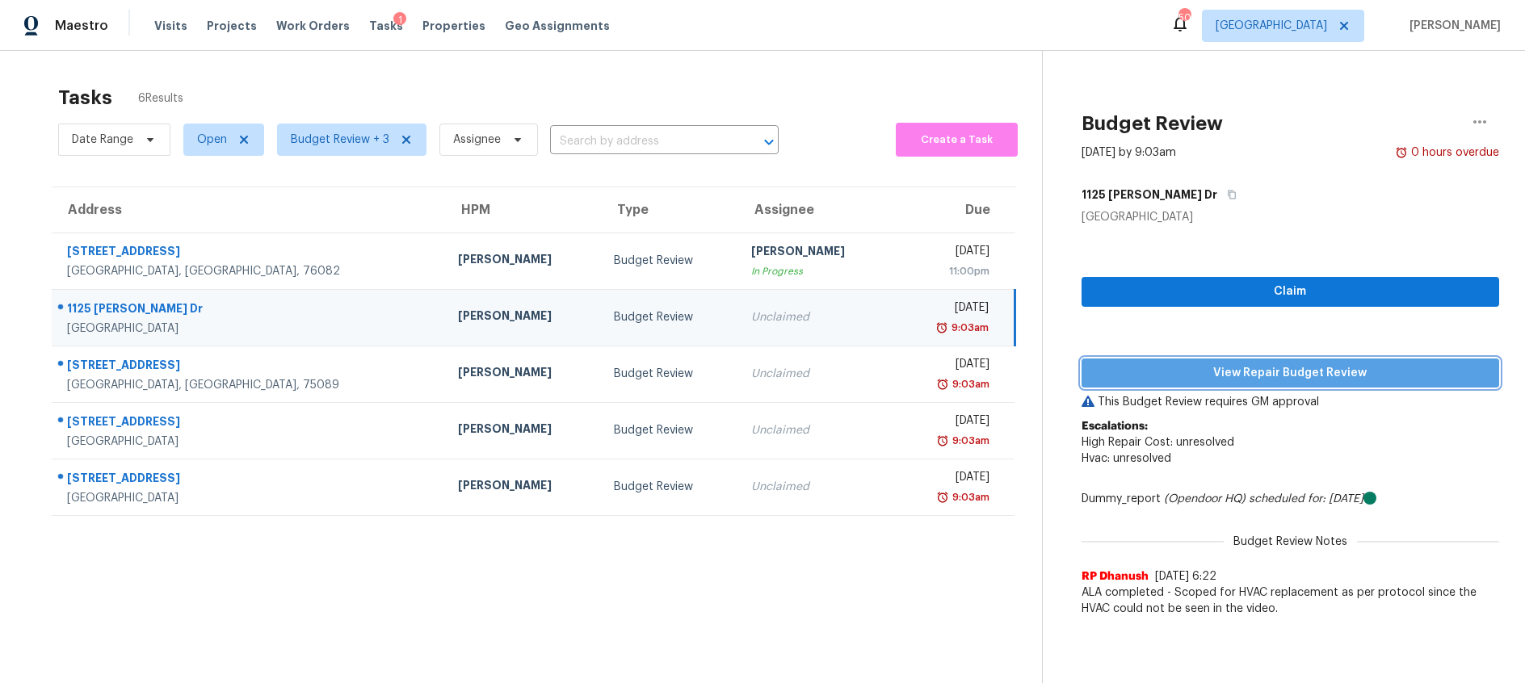
click at [1186, 377] on span "View Repair Budget Review" at bounding box center [1290, 373] width 392 height 20
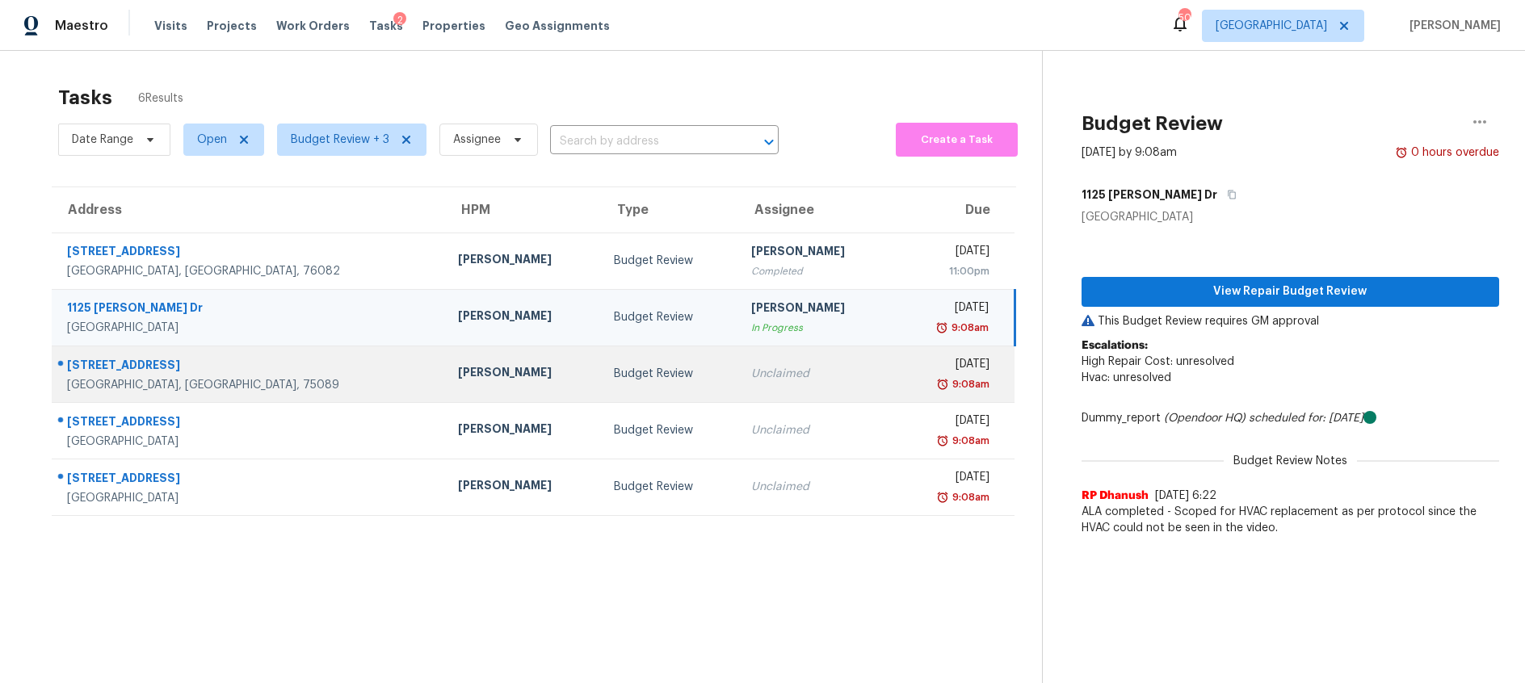
click at [626, 363] on td "Budget Review" at bounding box center [669, 374] width 137 height 57
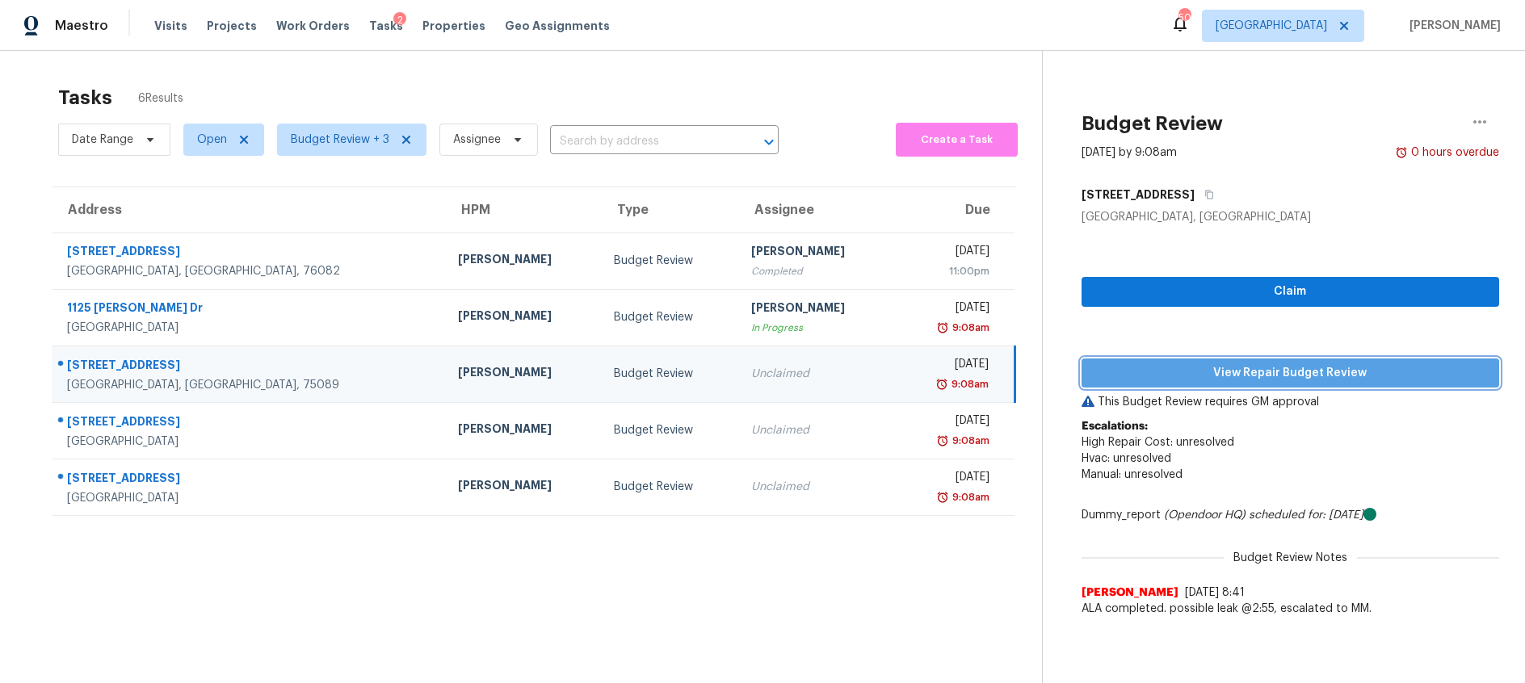
click at [1234, 371] on span "View Repair Budget Review" at bounding box center [1290, 373] width 392 height 20
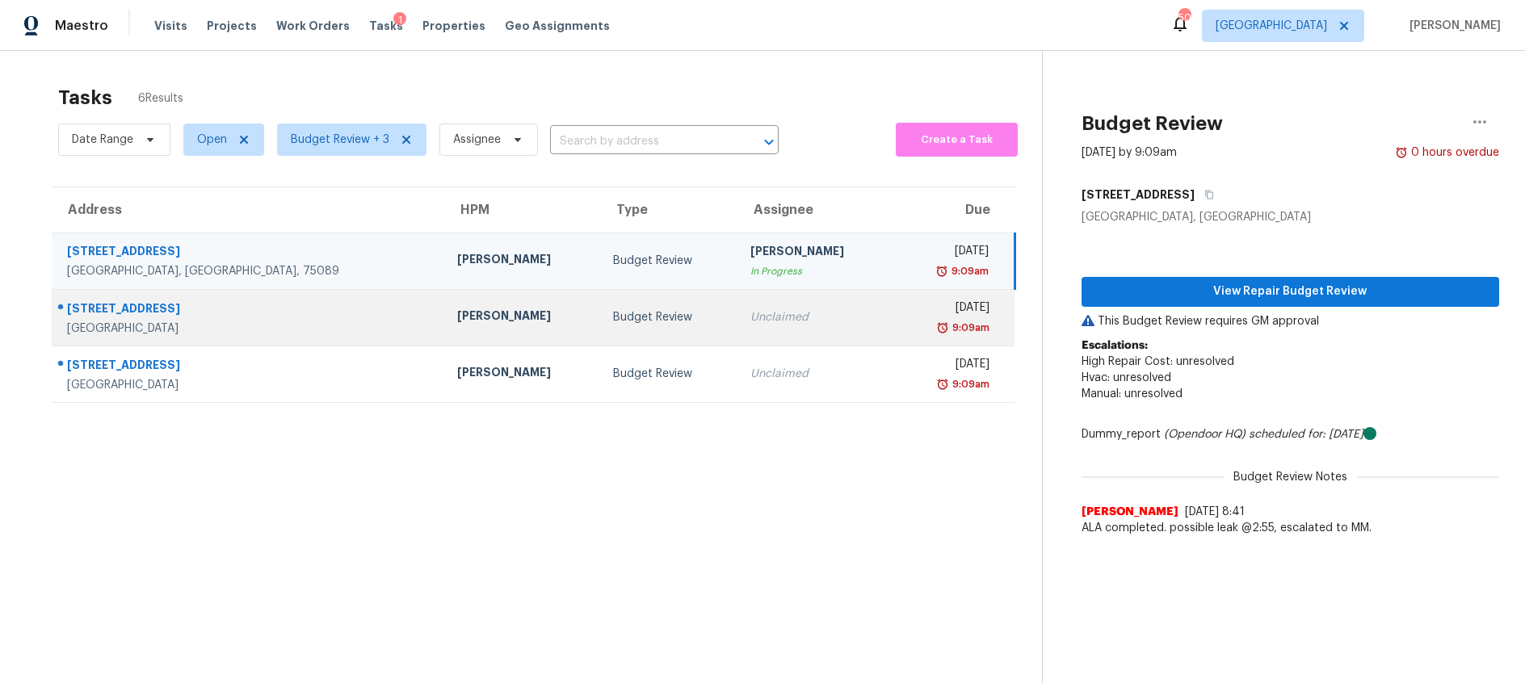
click at [627, 317] on div "Budget Review" at bounding box center [668, 317] width 111 height 16
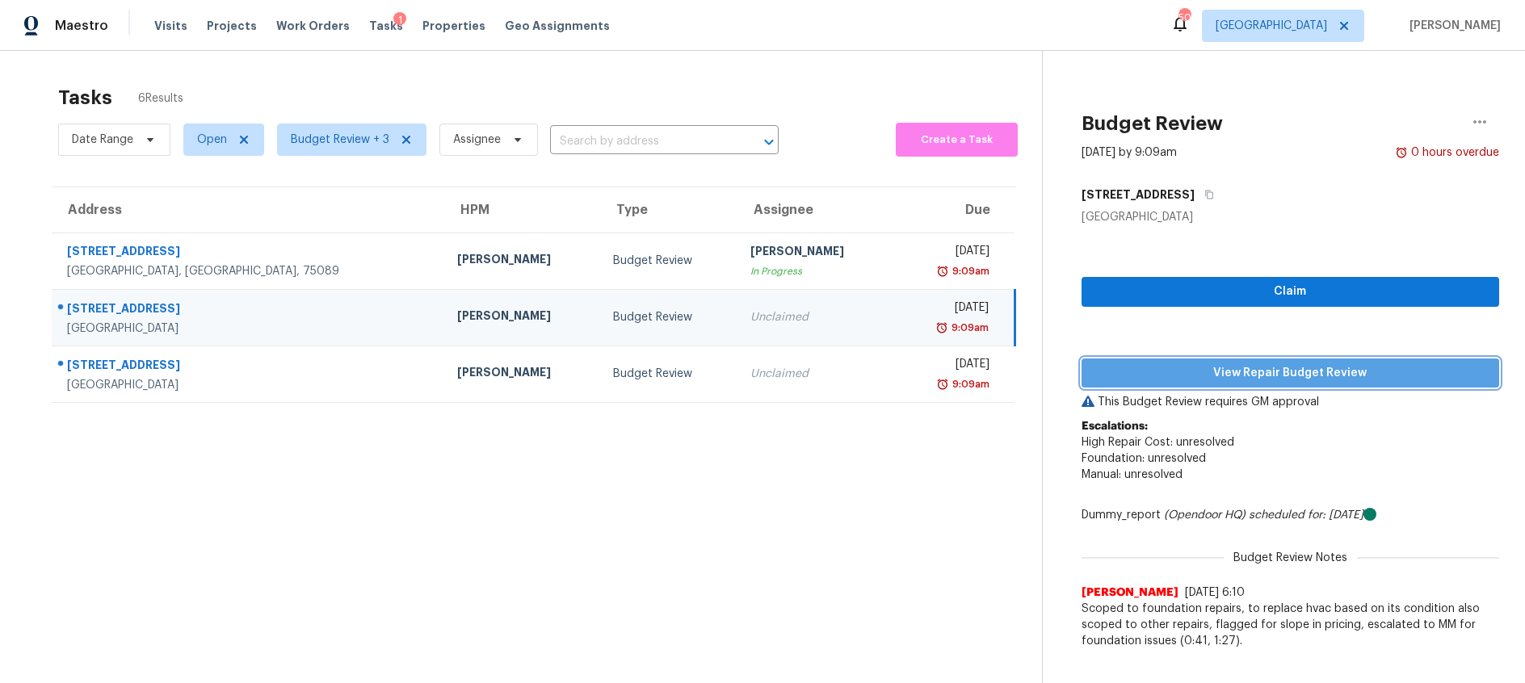
click at [1230, 379] on span "View Repair Budget Review" at bounding box center [1290, 373] width 392 height 20
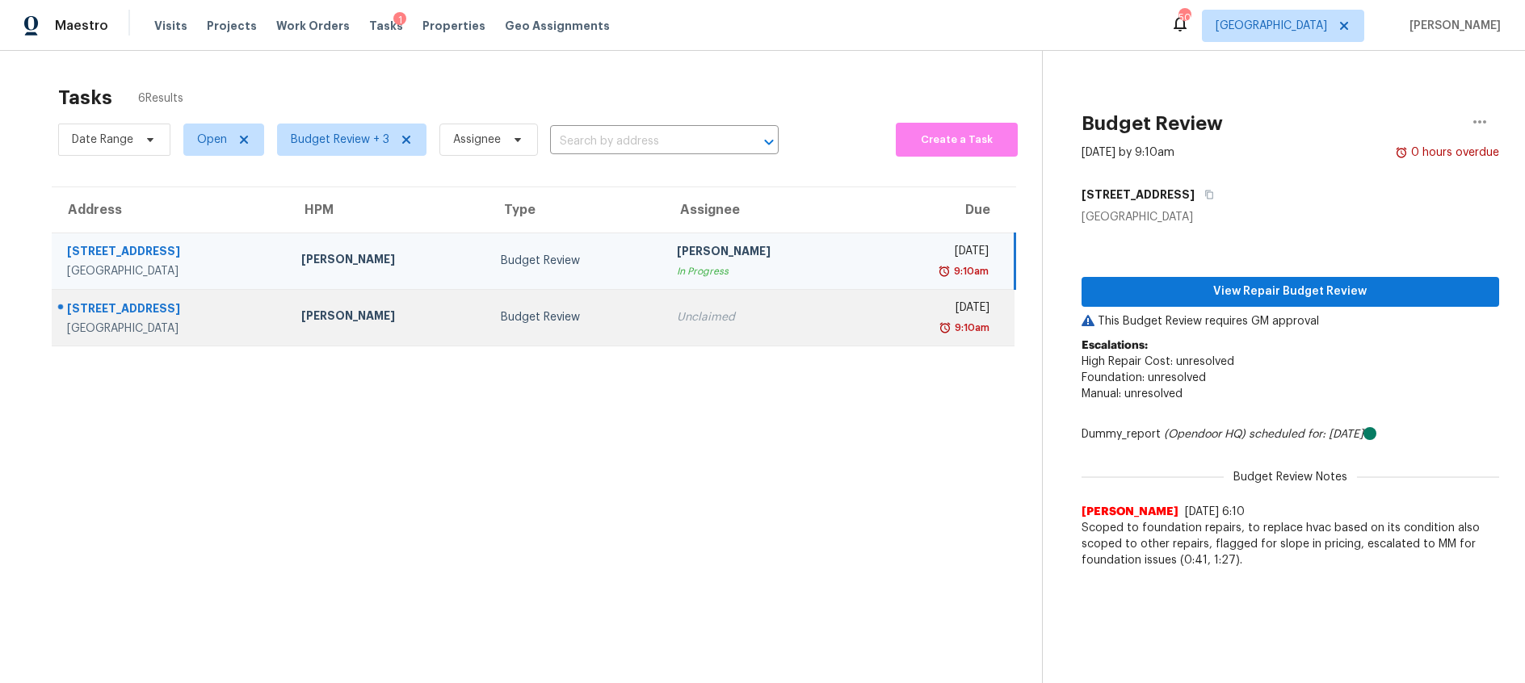
click at [615, 313] on div "Budget Review" at bounding box center [576, 317] width 150 height 16
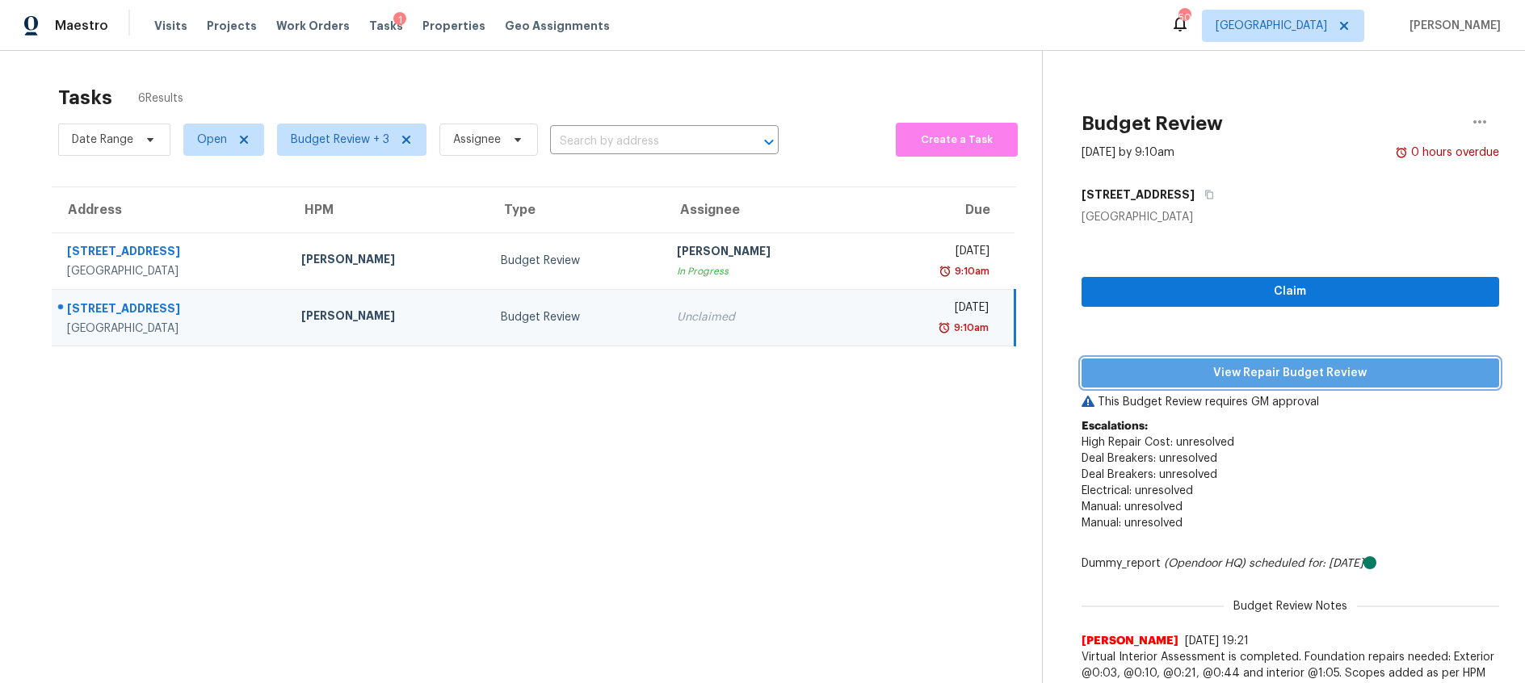
click at [1253, 371] on span "View Repair Budget Review" at bounding box center [1290, 373] width 392 height 20
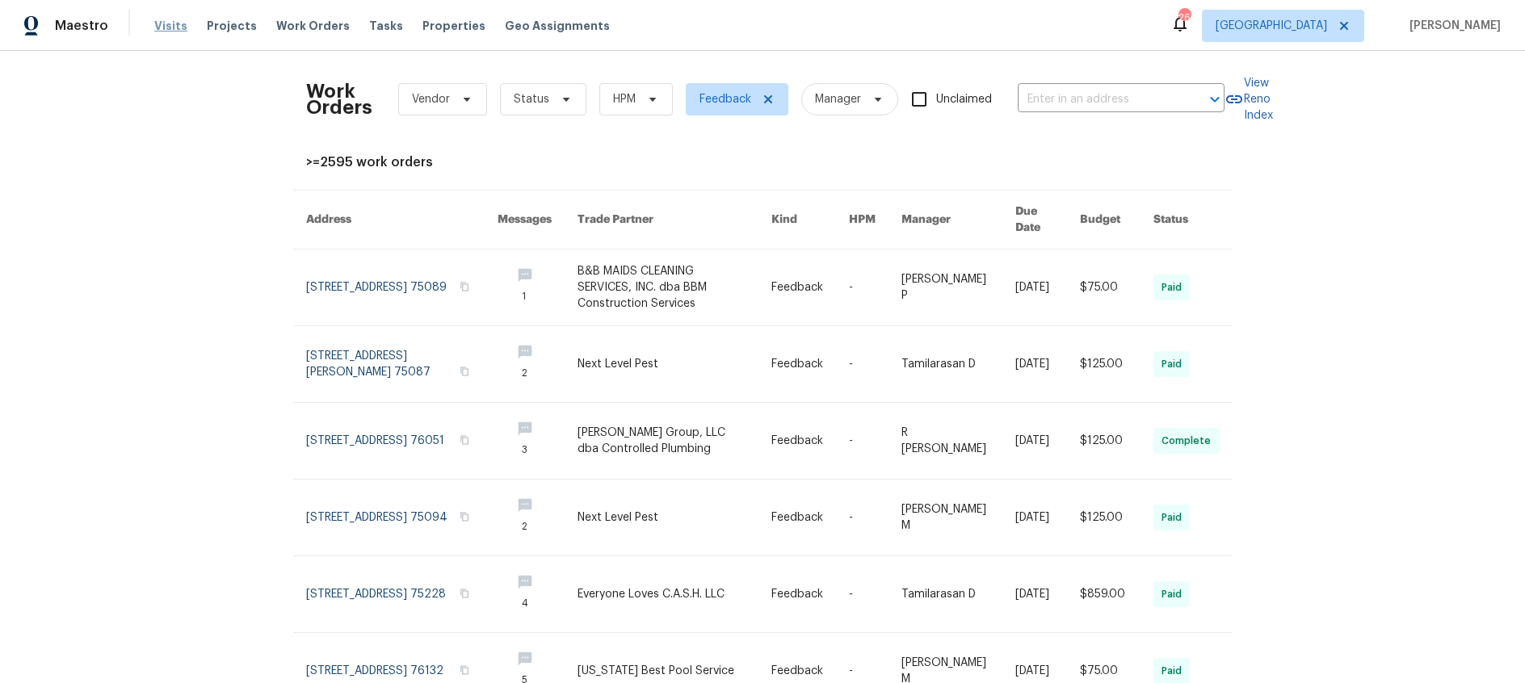
click at [168, 23] on span "Visits" at bounding box center [170, 26] width 33 height 16
